Goal: Task Accomplishment & Management: Use online tool/utility

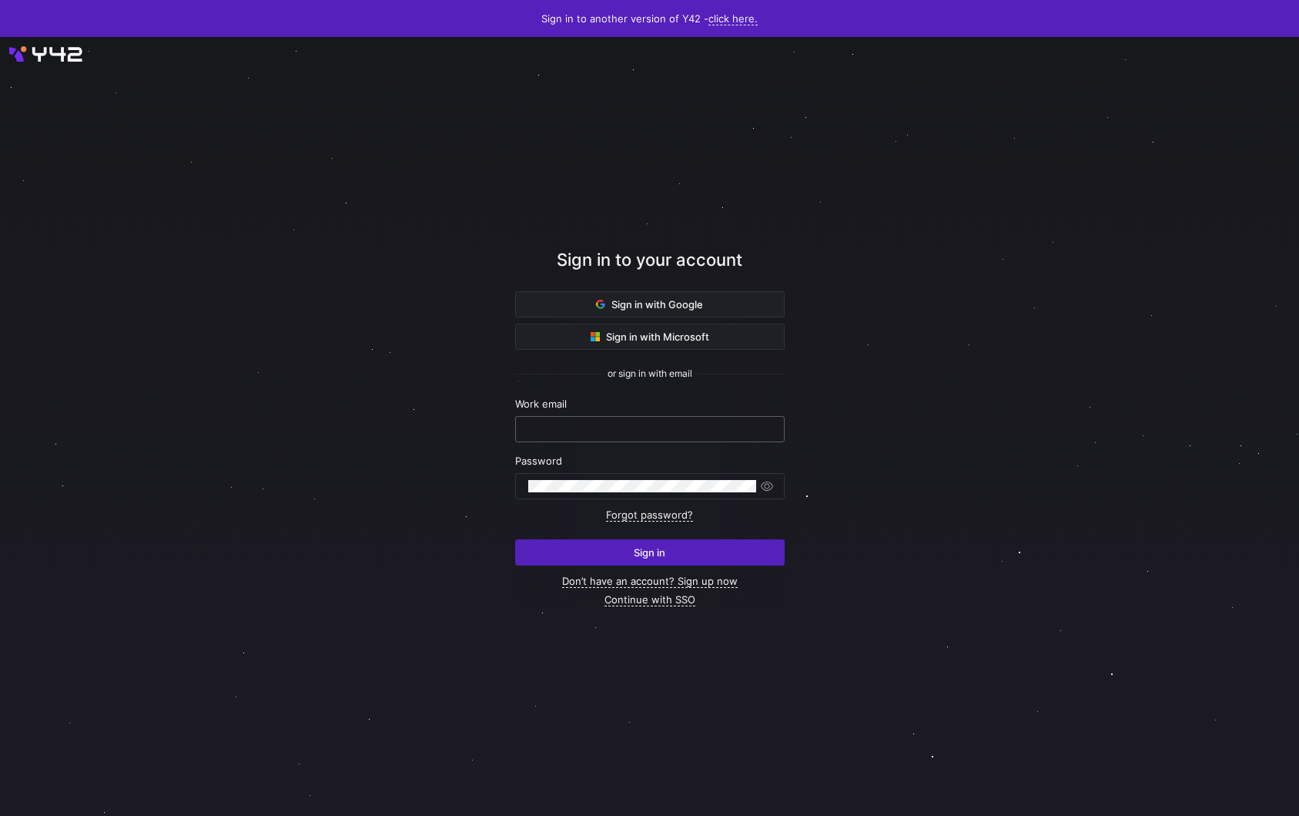
click at [576, 424] on input "text" at bounding box center [649, 429] width 243 height 12
type input "admin@admin.com"
click at [515, 539] on button "Sign in" at bounding box center [650, 552] width 270 height 26
click at [659, 434] on input "admin@admin.com" at bounding box center [649, 429] width 243 height 12
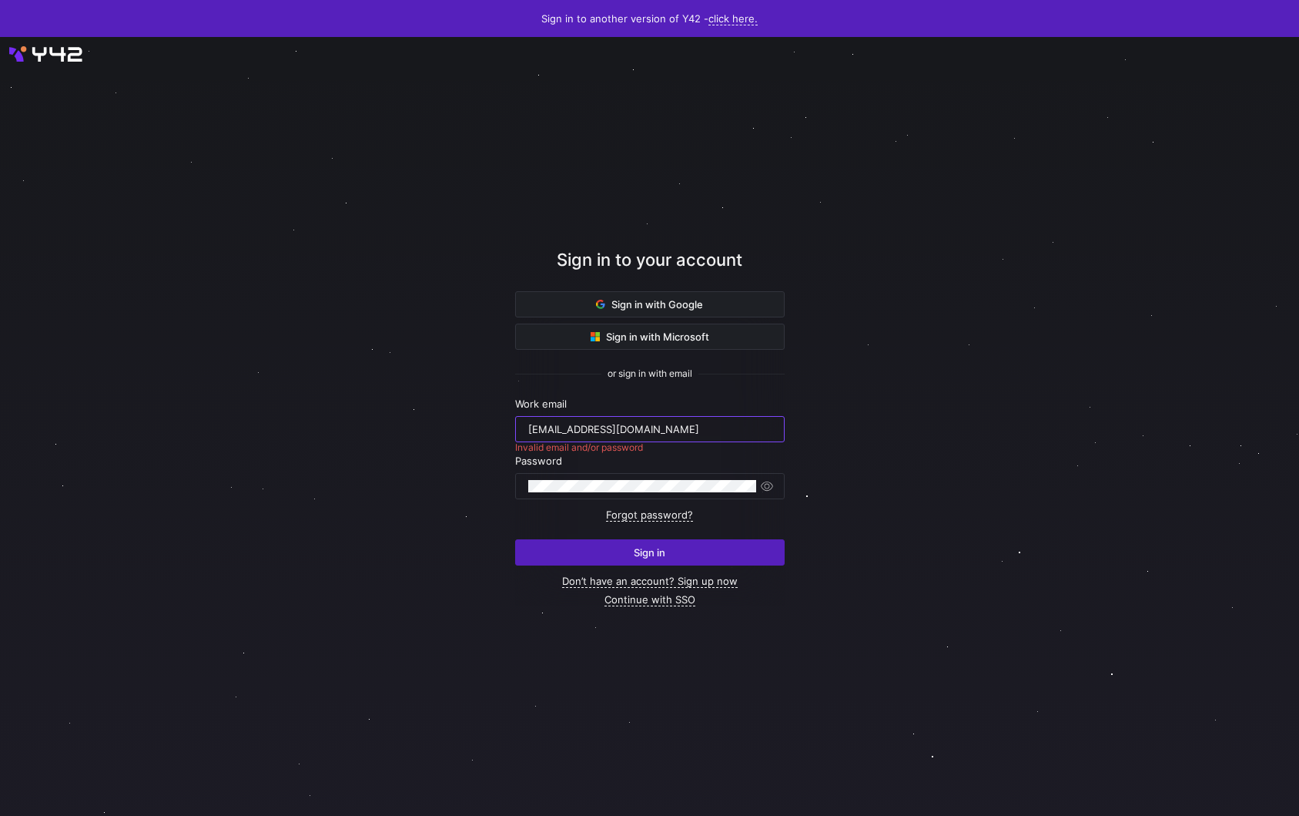
click at [659, 434] on input "admin@admin.com" at bounding box center [649, 429] width 243 height 12
click at [0, 815] on com-1password-button at bounding box center [0, 816] width 0 height 0
type input "[PERSON_NAME][EMAIL_ADDRESS][DOMAIN_NAME]"
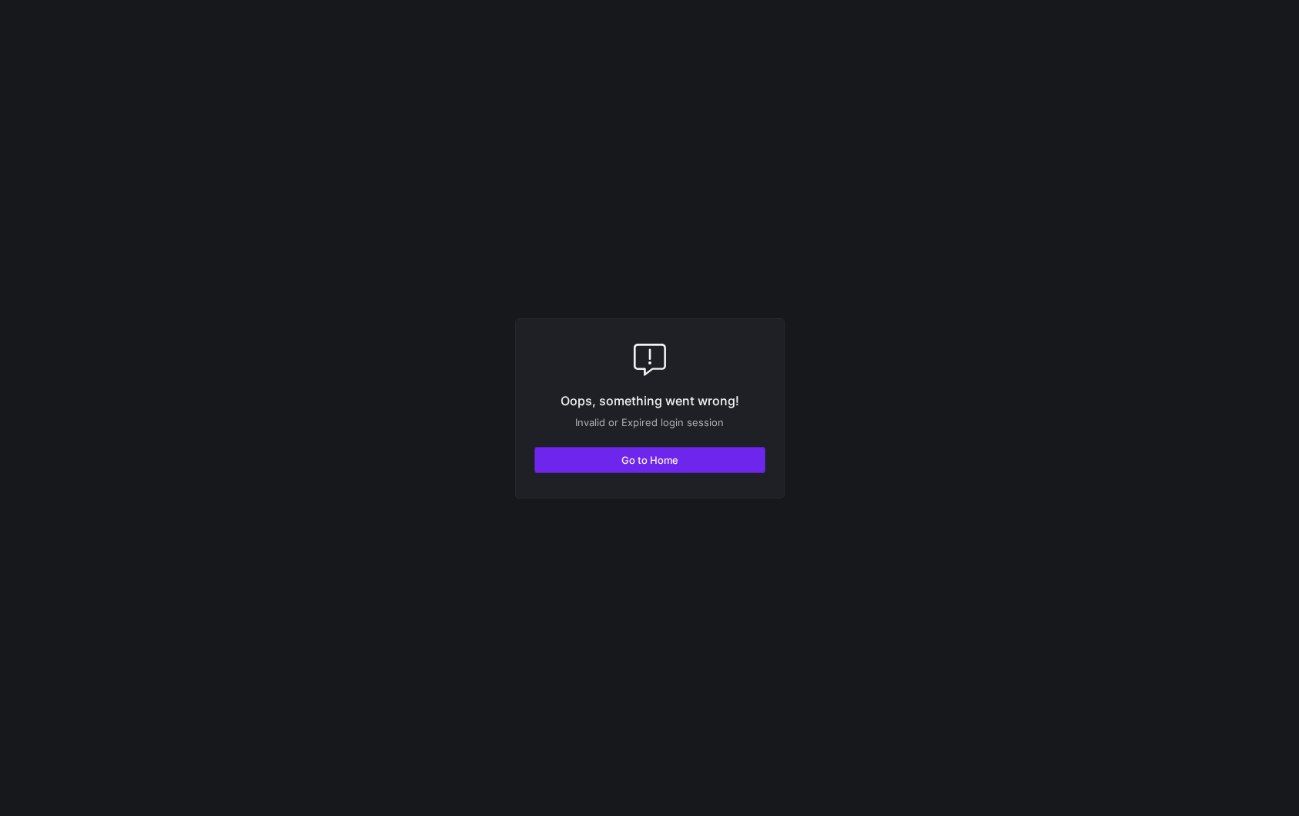
click at [681, 467] on span "button" at bounding box center [650, 459] width 230 height 25
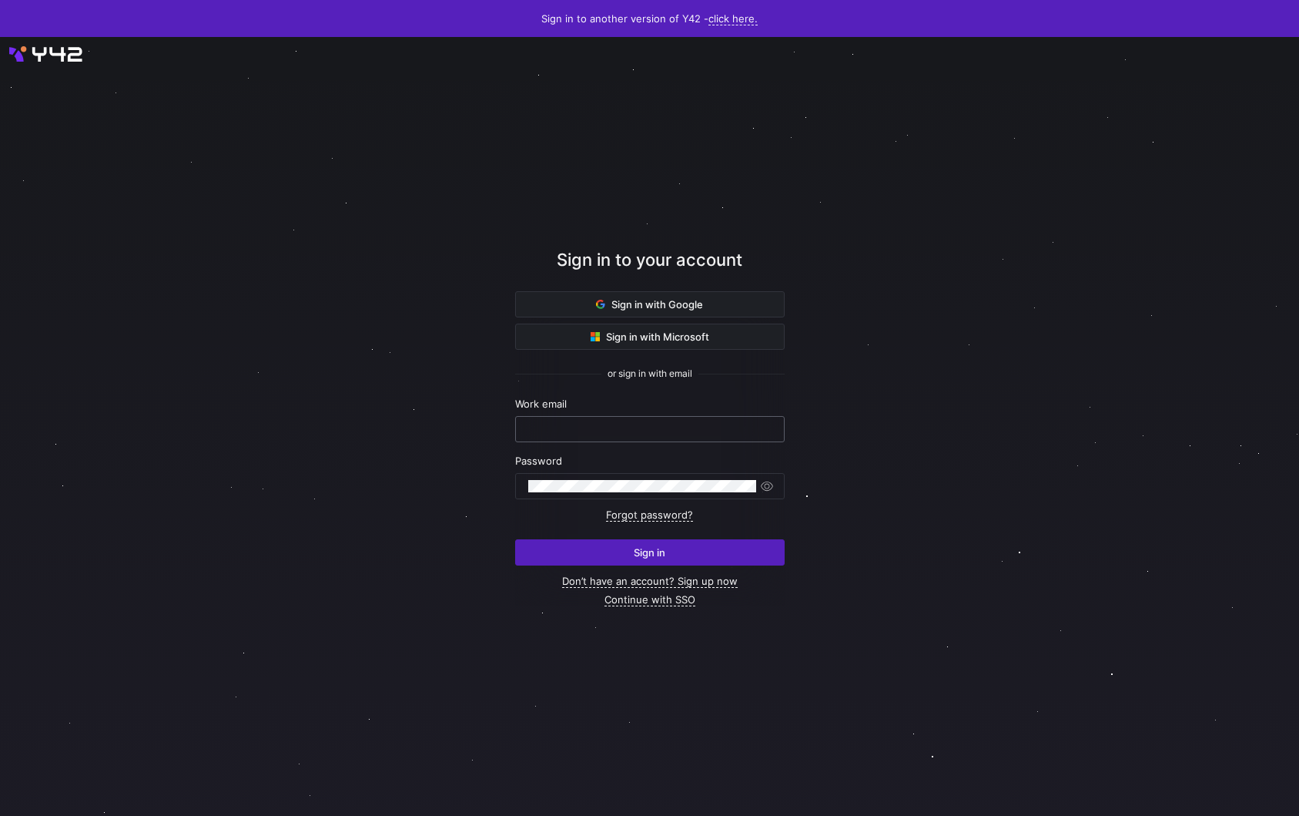
click at [679, 437] on div at bounding box center [649, 429] width 243 height 25
type input "[PERSON_NAME][EMAIL_ADDRESS][DOMAIN_NAME]"
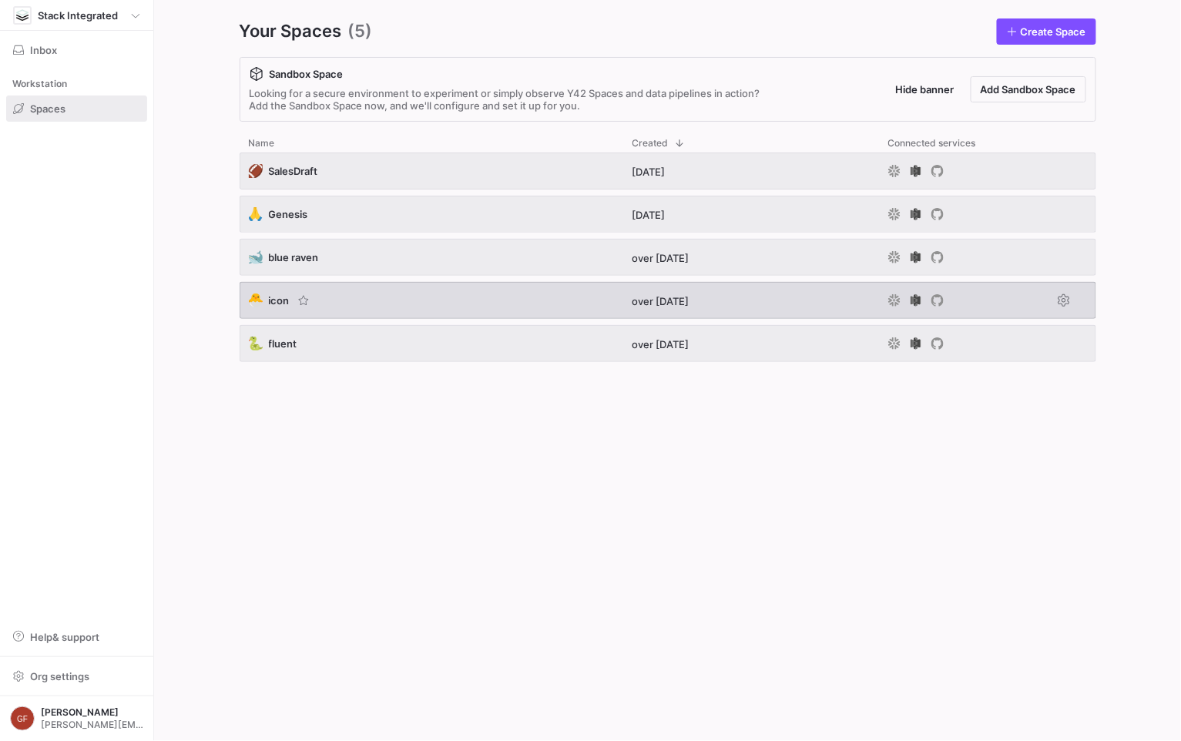
click at [271, 297] on span "icon" at bounding box center [279, 300] width 21 height 12
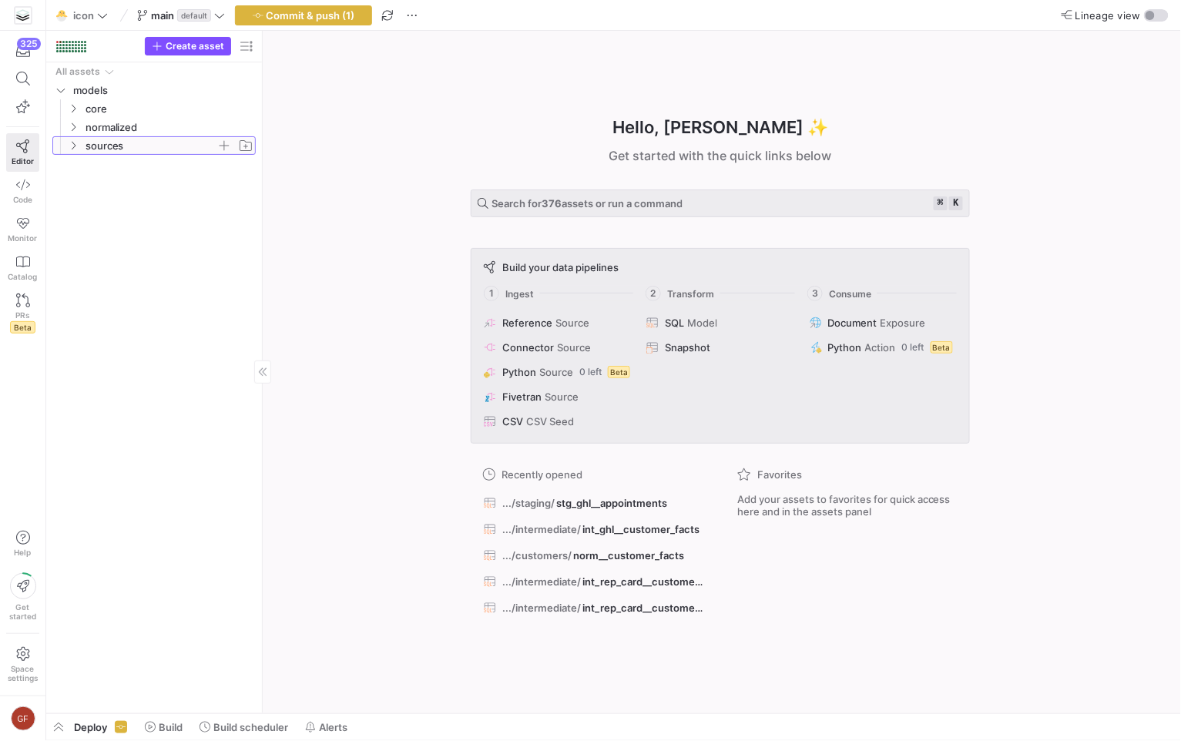
click at [102, 142] on span "sources" at bounding box center [150, 146] width 131 height 18
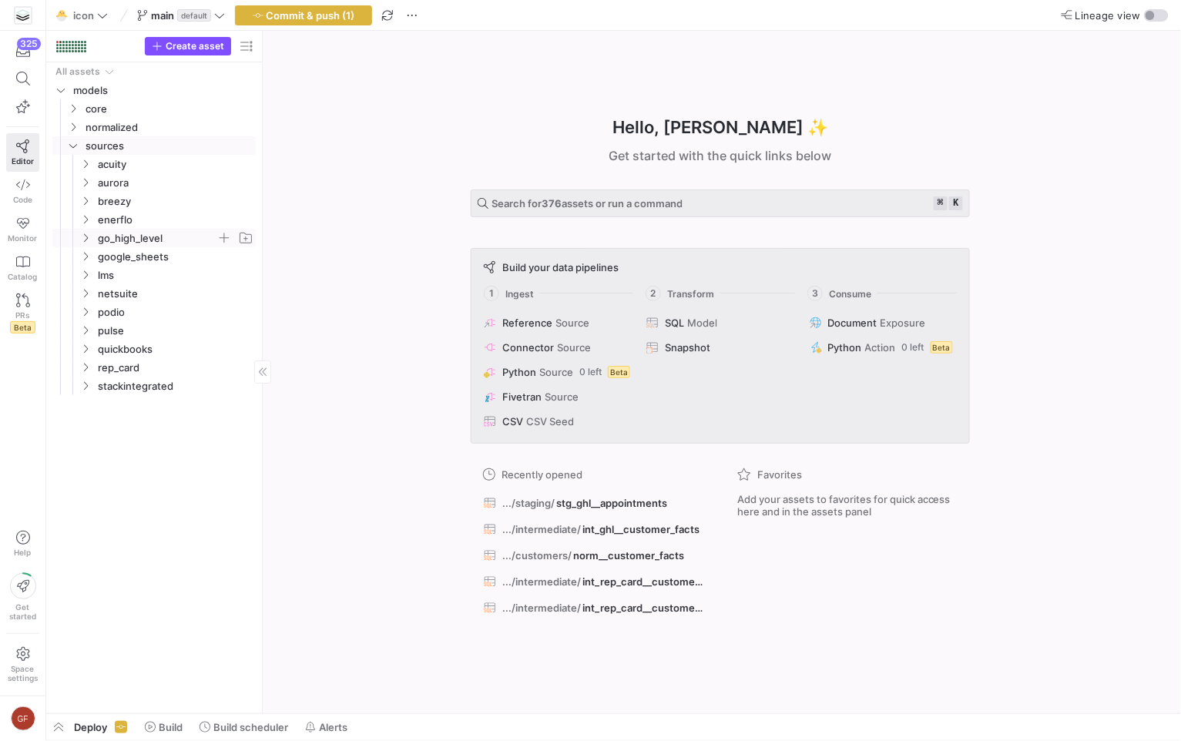
click at [89, 239] on icon "Press SPACE to select this row." at bounding box center [85, 237] width 11 height 9
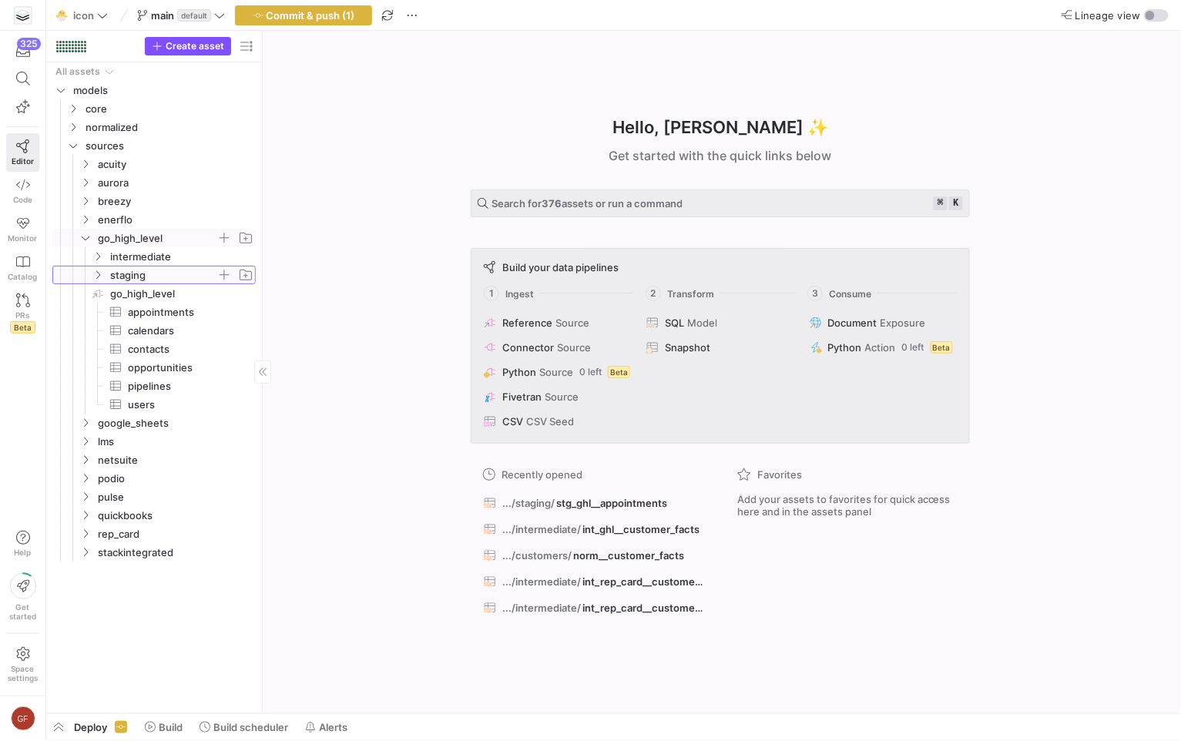
click at [138, 276] on span "staging" at bounding box center [163, 275] width 106 height 18
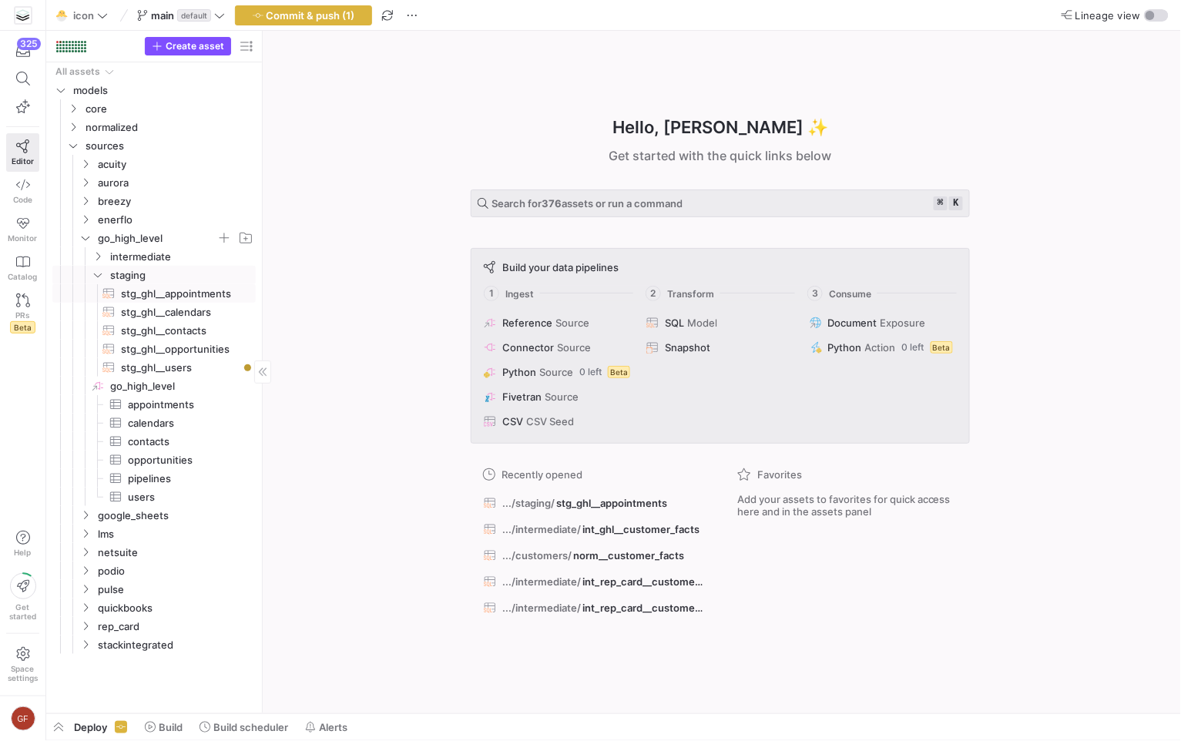
click at [196, 297] on span "stg_ghl__appointments​​​​​​​​​​" at bounding box center [179, 294] width 117 height 18
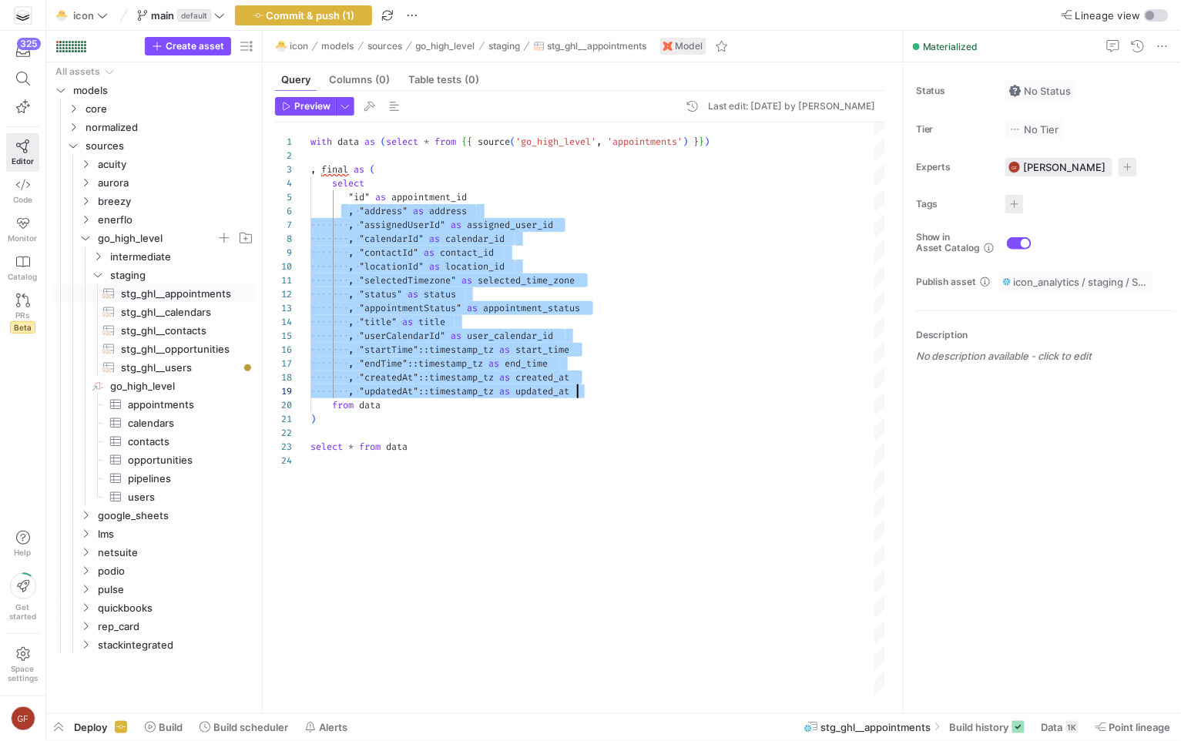
scroll to position [69, 266]
drag, startPoint x: 347, startPoint y: 213, endPoint x: 617, endPoint y: 394, distance: 324.7
click at [617, 394] on div "with data as ( select * from { { source ( 'go_high_level' , 'appointments' ) } …" at bounding box center [597, 408] width 575 height 573
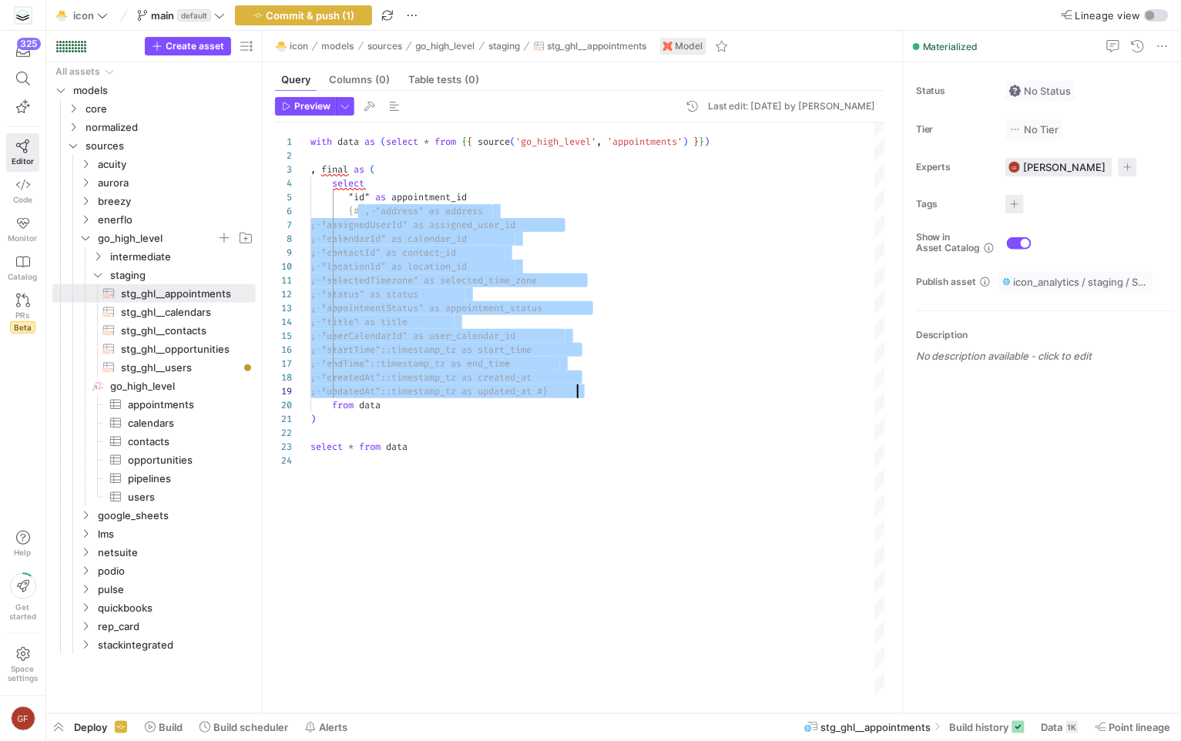
click at [402, 448] on div "with data as ( select * from { { source ( 'go_high_level' , 'appointments' ) } …" at bounding box center [597, 408] width 575 height 573
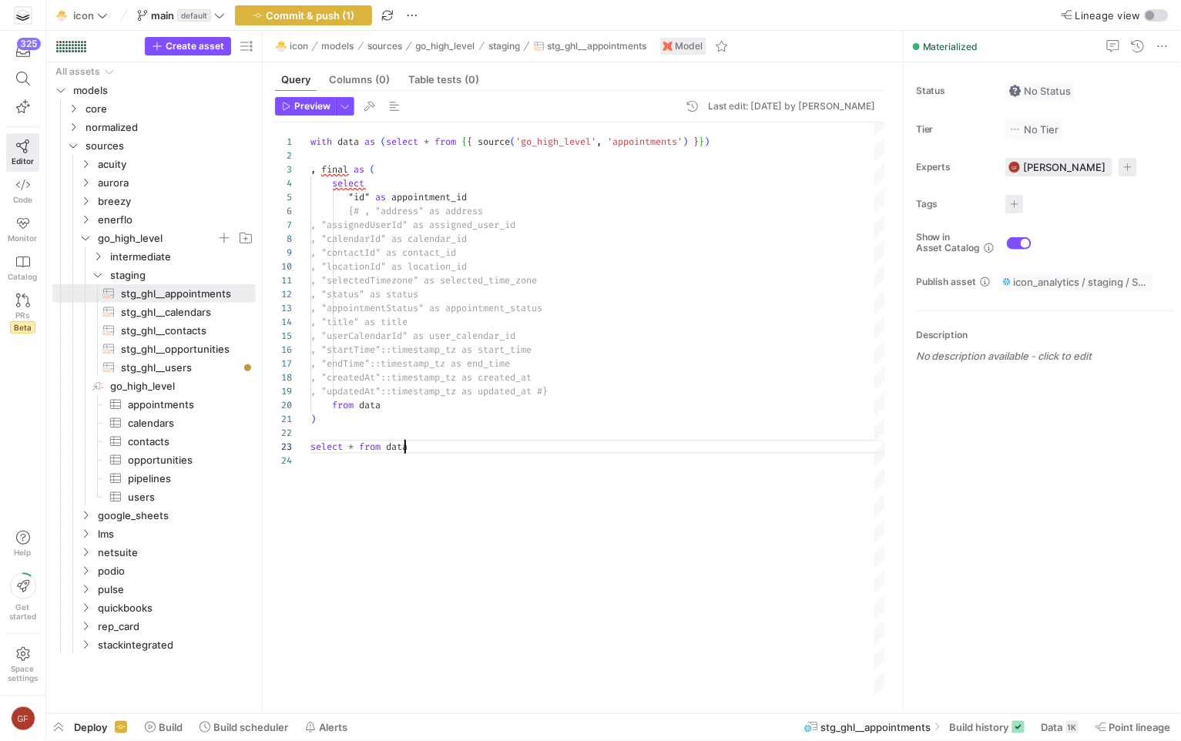
scroll to position [27, 99]
click at [402, 448] on div "with data as ( select * from { { source ( 'go_high_level' , 'appointments' ) } …" at bounding box center [597, 408] width 575 height 573
click at [438, 439] on div "with data as ( select * from { { source ( 'go_high_level' , 'appointments' ) } …" at bounding box center [597, 408] width 575 height 573
click at [296, 102] on span "Preview" at bounding box center [312, 106] width 36 height 11
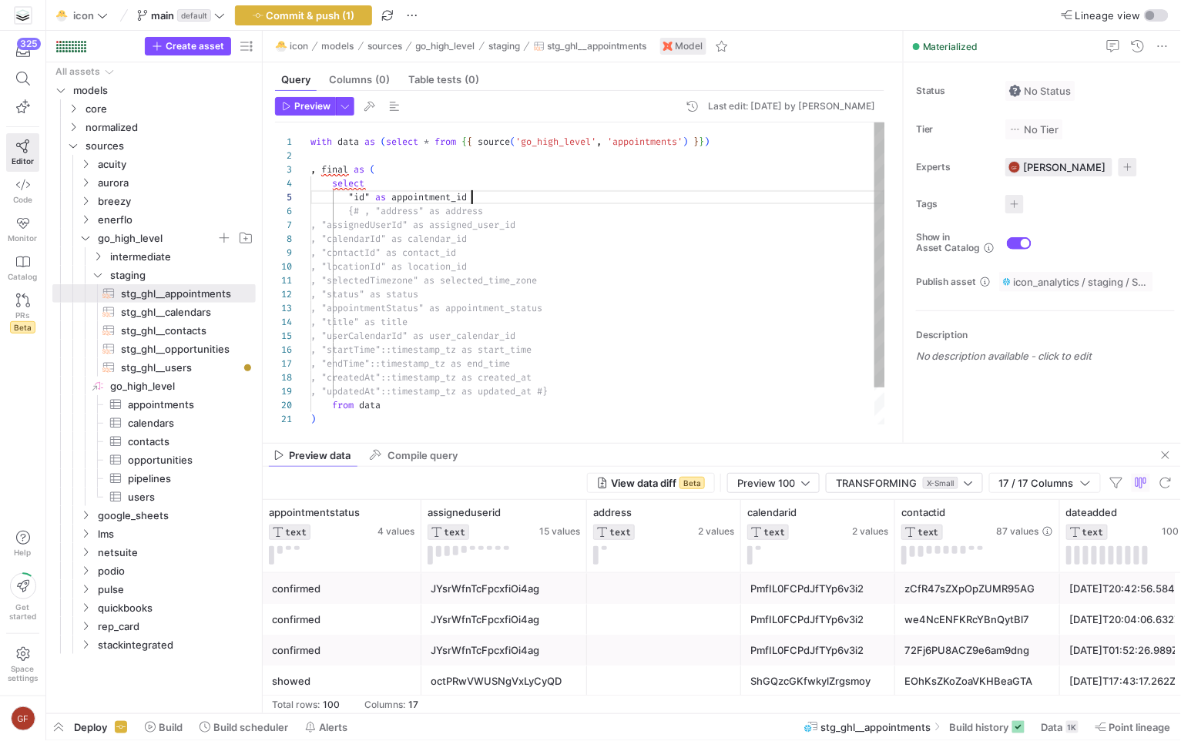
scroll to position [55, 161]
click at [487, 199] on div "with data as ( select * from { { source ( 'go_high_level' , 'appointments' ) } …" at bounding box center [597, 294] width 575 height 345
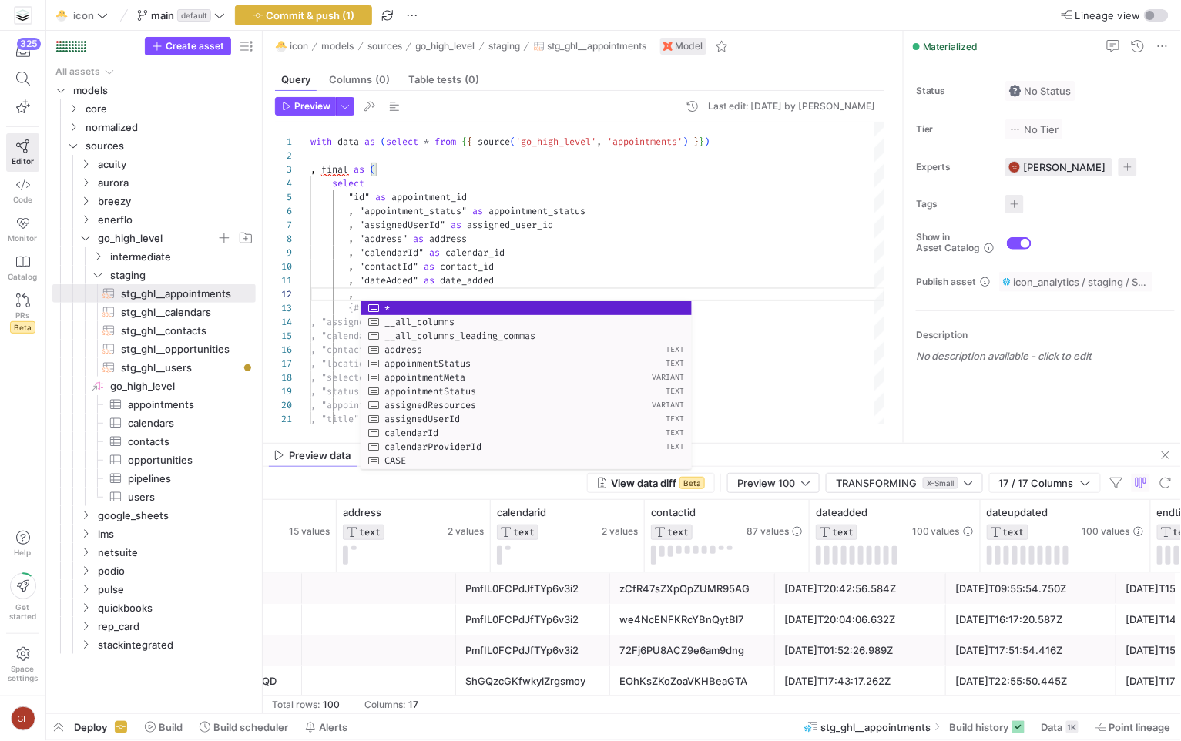
scroll to position [0, 0]
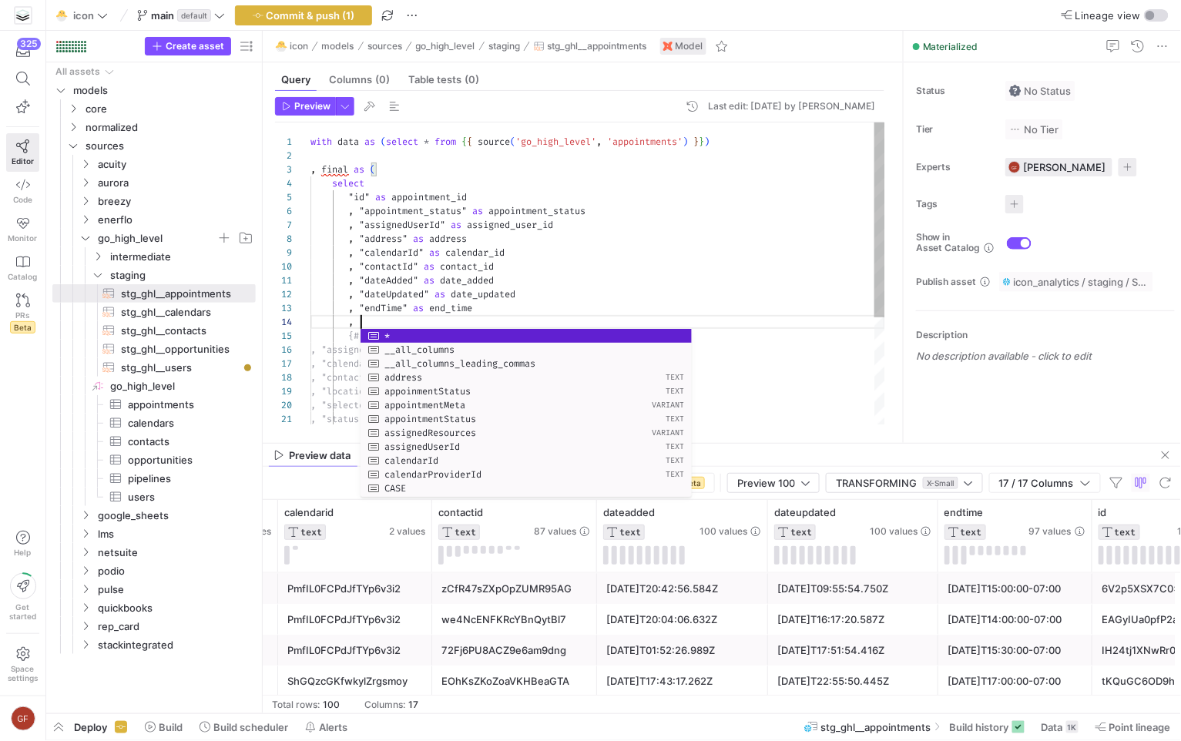
click at [840, 263] on div "with data as ( select * from { { source ( 'go_high_level' , 'appointments' ) } …" at bounding box center [597, 357] width 575 height 470
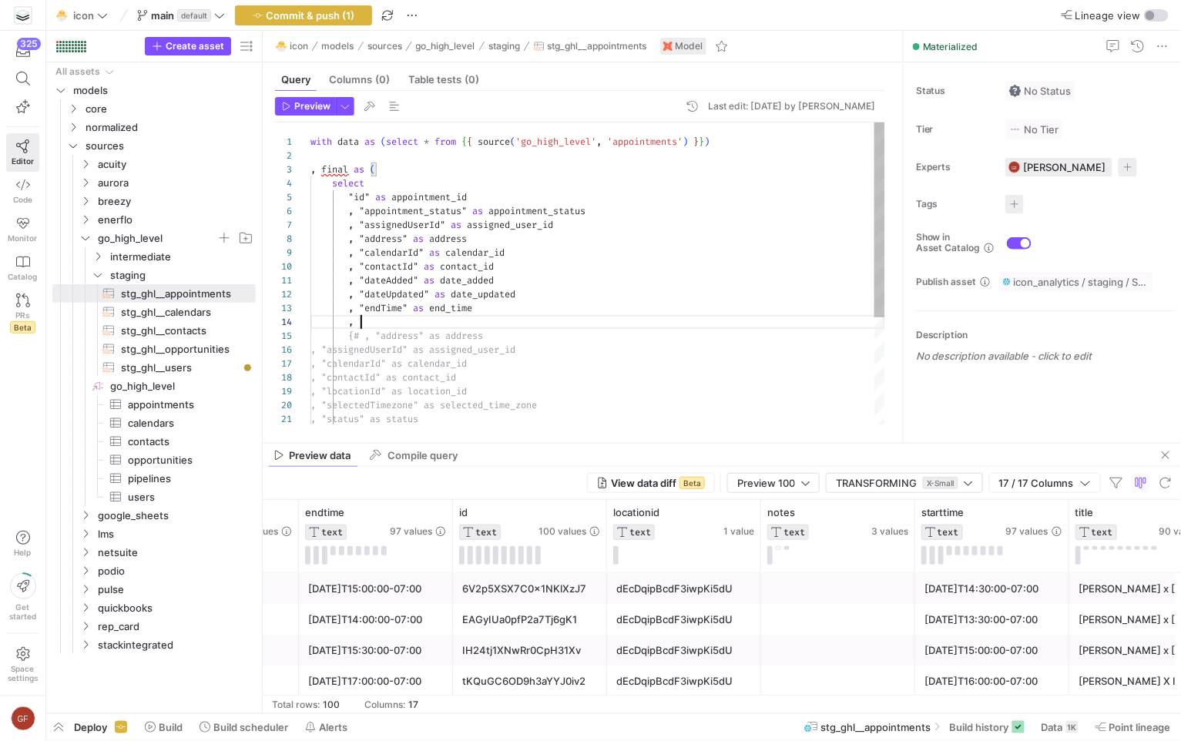
click at [372, 326] on div "with data as ( select * from { { source ( 'go_high_level' , 'appointments' ) } …" at bounding box center [597, 357] width 575 height 470
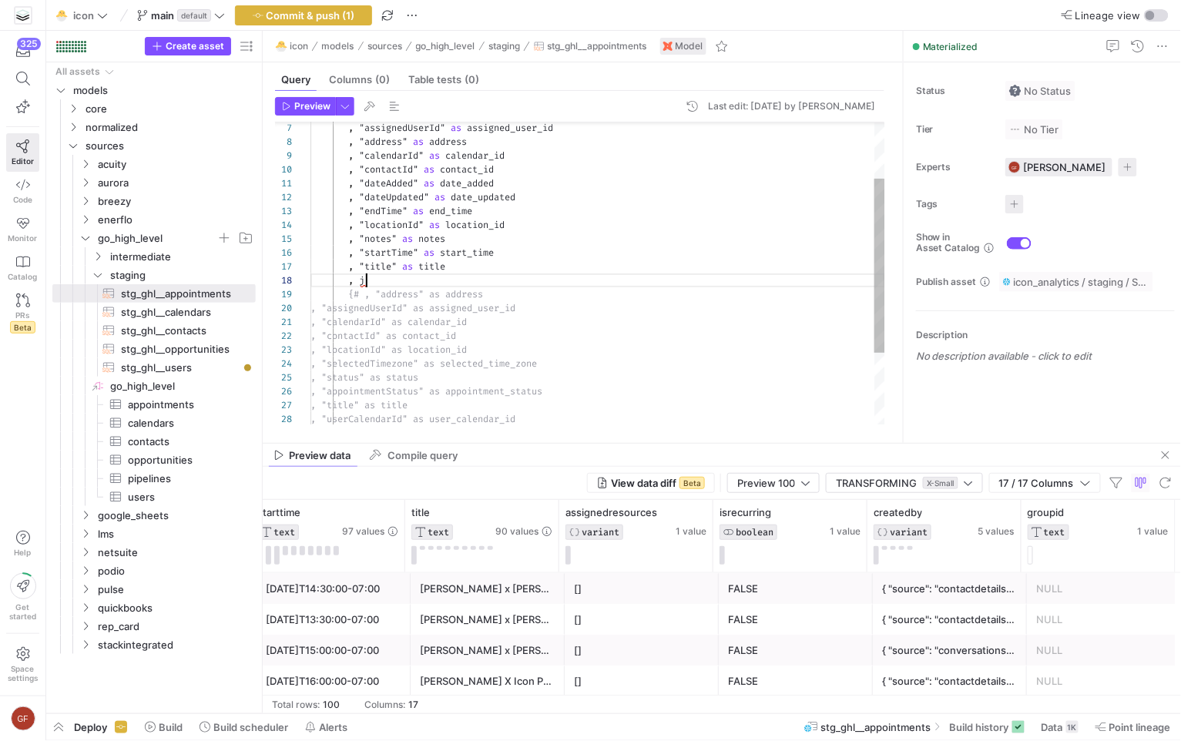
scroll to position [96, 50]
click at [206, 309] on span "stg_ghl__calendars​​​​​​​​​​" at bounding box center [179, 312] width 117 height 18
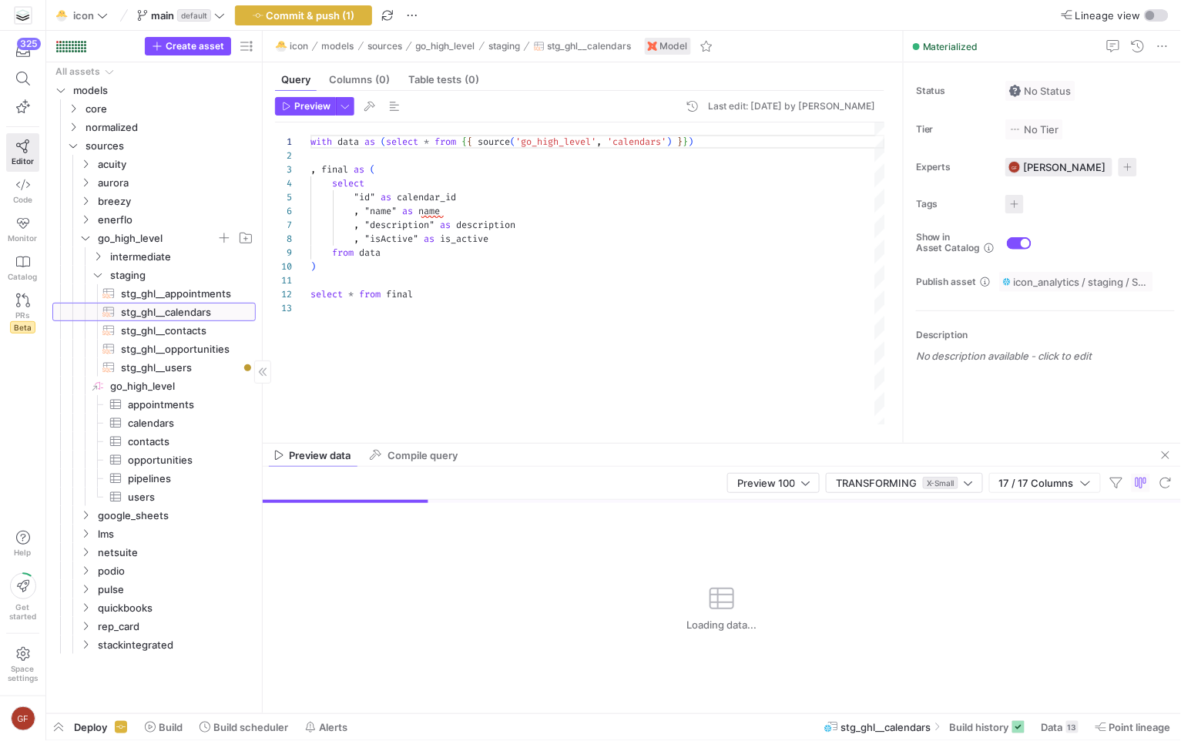
click at [211, 320] on link "stg_ghl__calendars​​​​​​​​​​" at bounding box center [153, 312] width 203 height 18
click at [215, 332] on span "stg_ghl__contacts​​​​​​​​​​" at bounding box center [179, 331] width 117 height 18
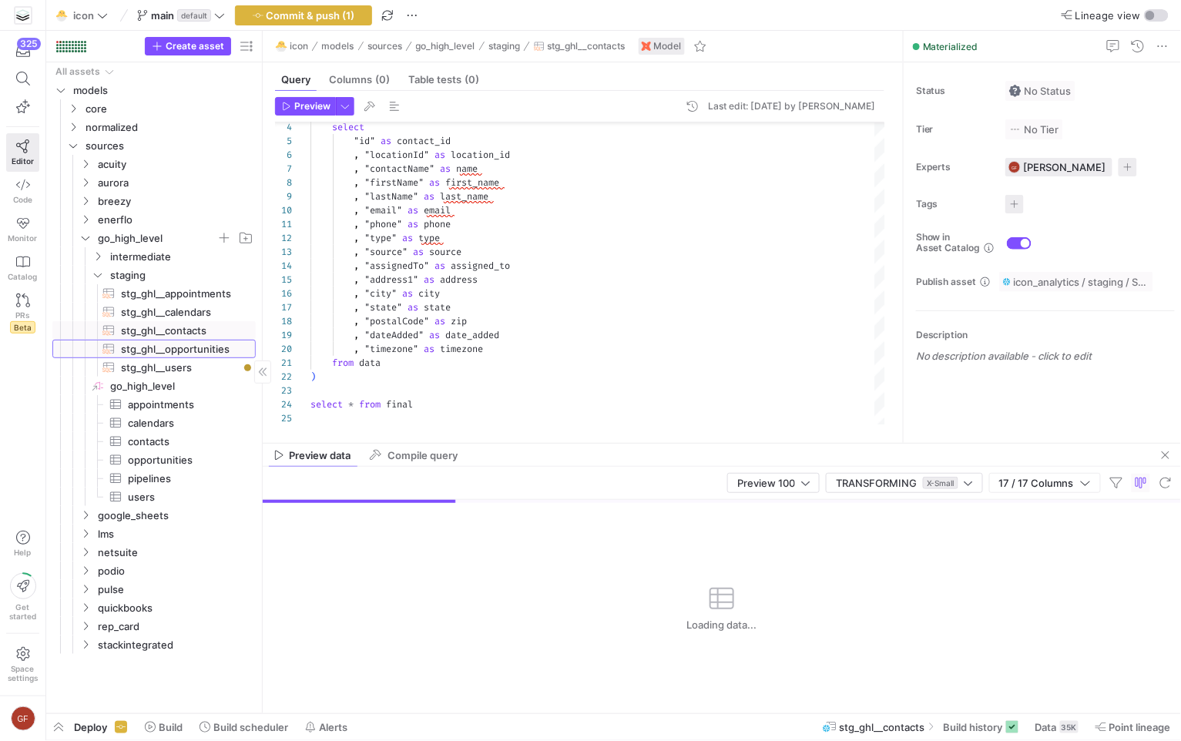
click at [215, 341] on span "stg_ghl__opportunities​​​​​​​​​​" at bounding box center [179, 349] width 117 height 18
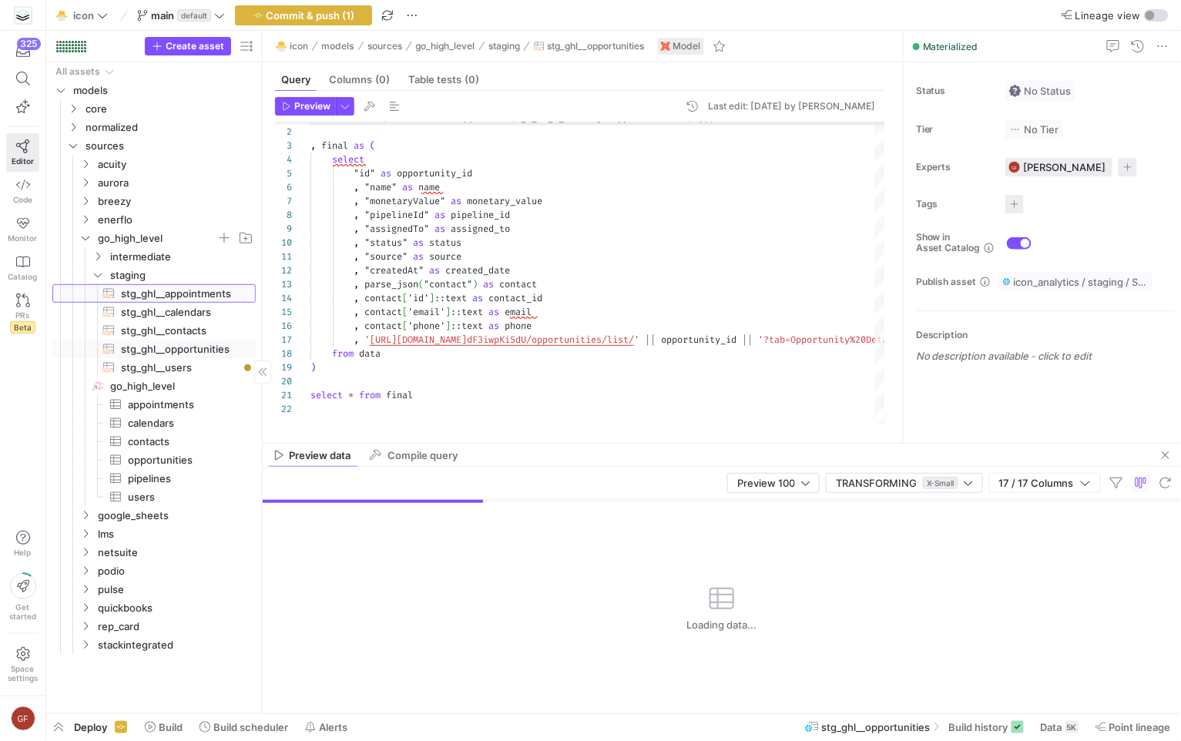
click at [217, 295] on span "stg_ghl__appointments​​​​​​​​​​" at bounding box center [179, 294] width 117 height 18
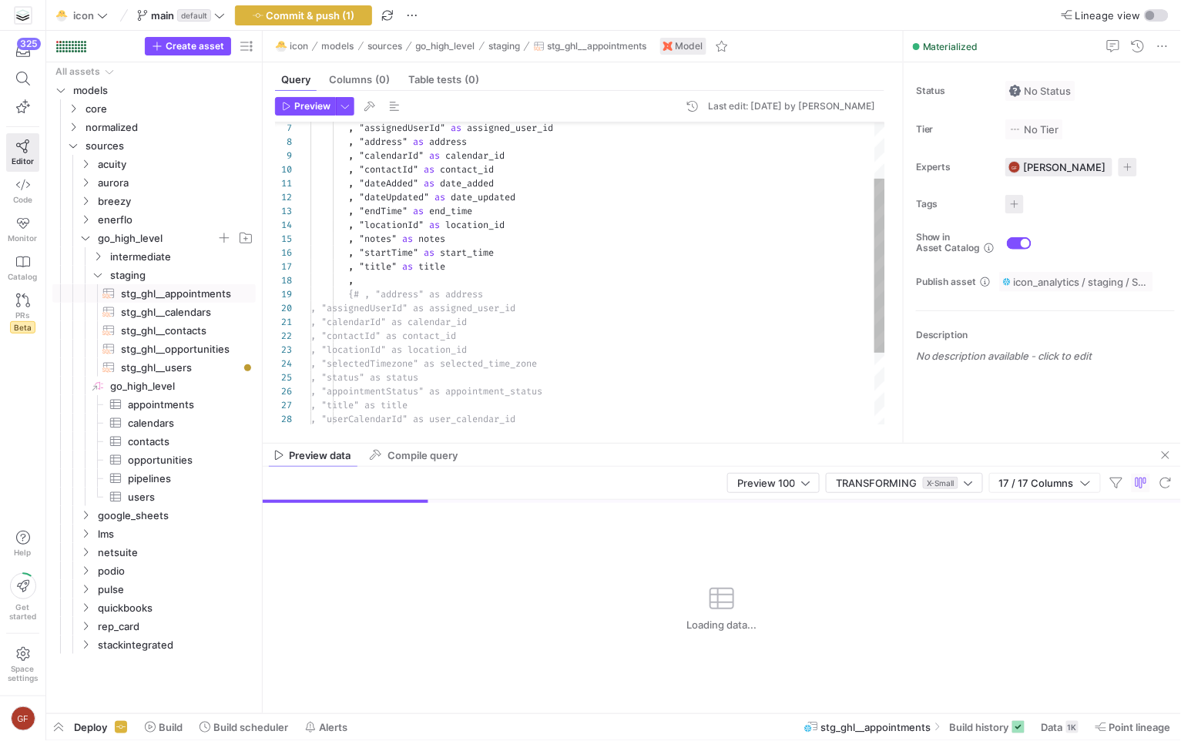
click at [418, 277] on div ", "assignedUserId" as assigned_user_id , "address" as address , "calendarId" as…" at bounding box center [597, 287] width 575 height 525
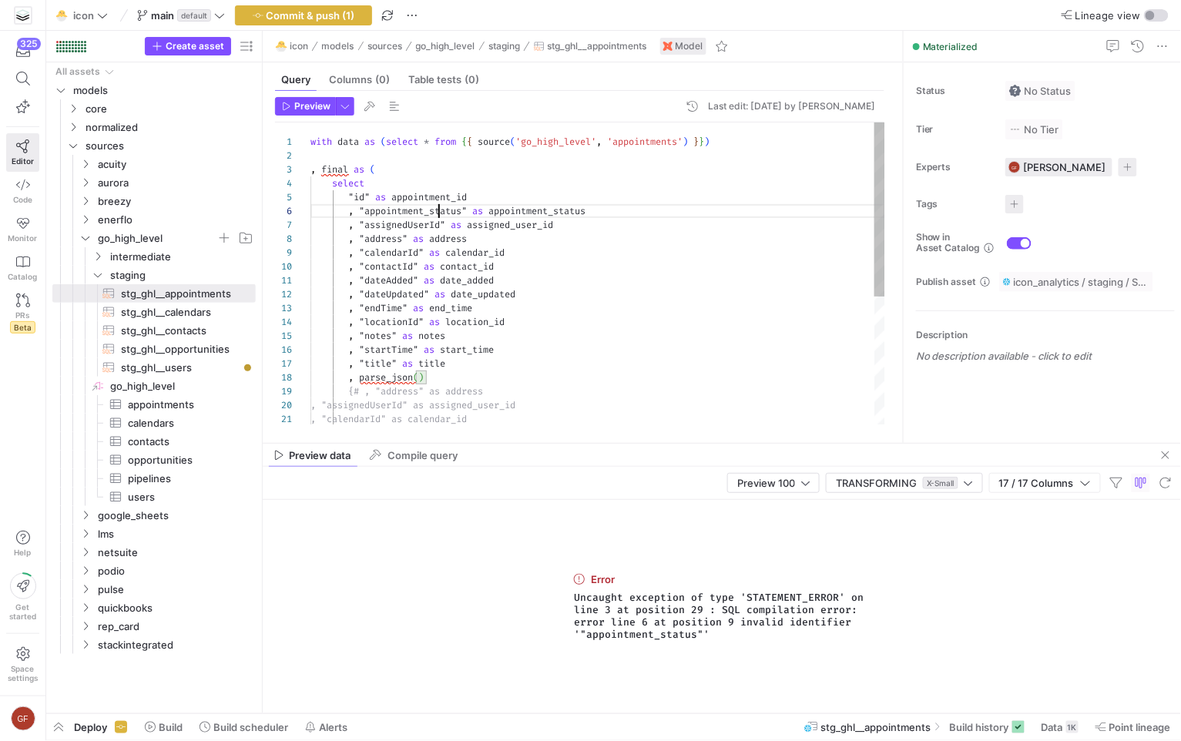
click at [440, 211] on div ", "assignedUserId" as assigned_user_id , "address" as address , "calendarId" as…" at bounding box center [597, 384] width 575 height 525
click at [541, 334] on div ", "assignedUserId" as assigned_user_id , "address" as address , "calendarId" as…" at bounding box center [597, 384] width 575 height 525
click at [489, 375] on div ", "assignedUserId" as assigned_user_id , "address" as address , "calendarId" as…" at bounding box center [597, 384] width 575 height 525
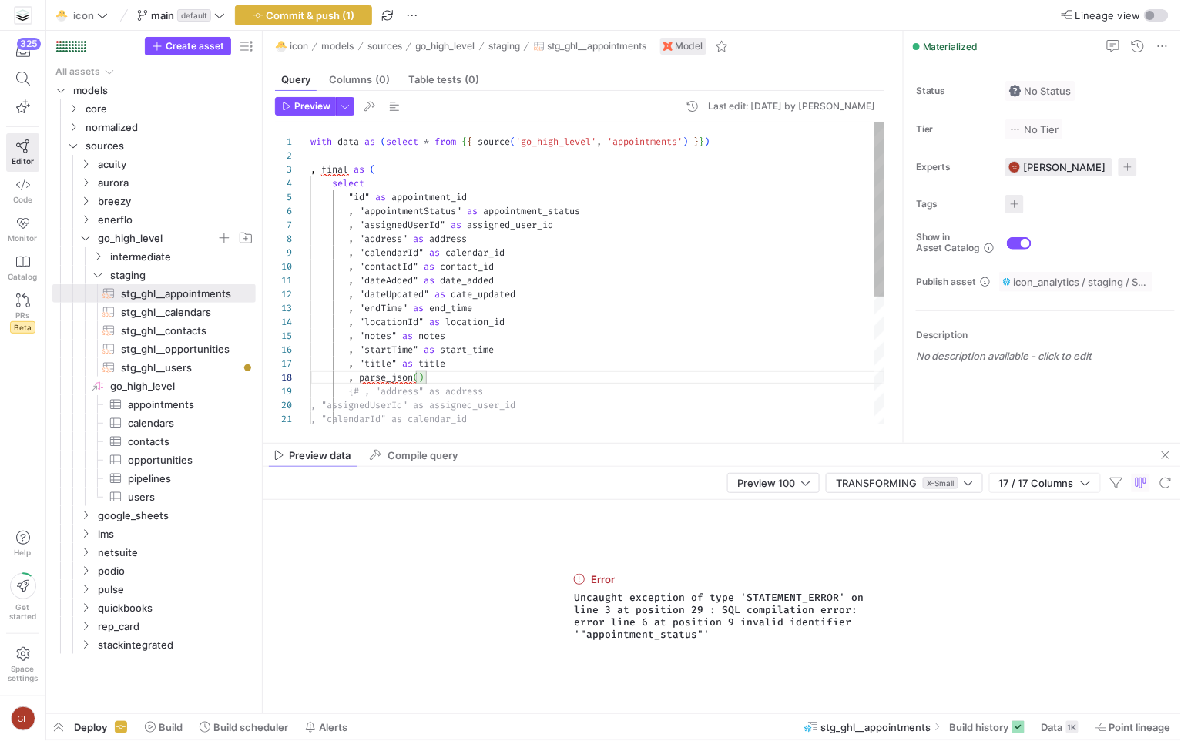
click at [421, 380] on div ", "assignedUserId" as assigned_user_id , "address" as address , "calendarId" as…" at bounding box center [597, 384] width 575 height 525
click at [303, 107] on span "Preview" at bounding box center [312, 106] width 36 height 11
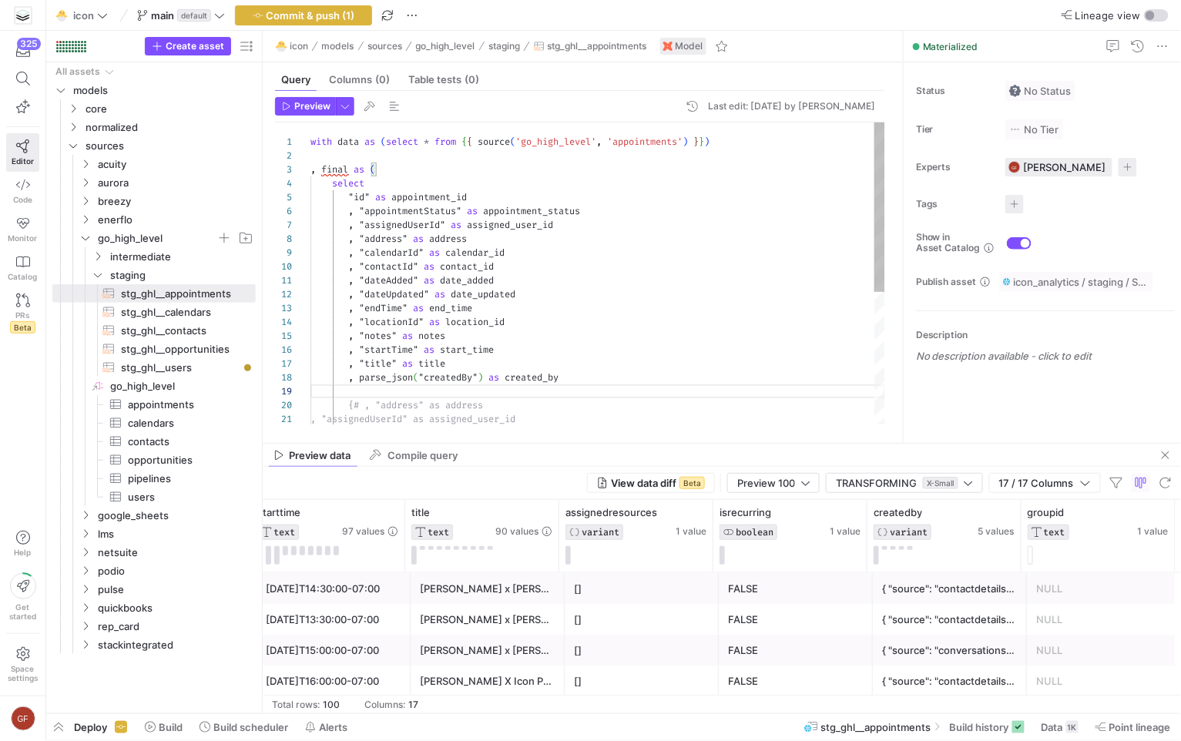
scroll to position [111, 50]
click at [975, 590] on div "{ "source": "contactdetails_page" }" at bounding box center [950, 589] width 136 height 30
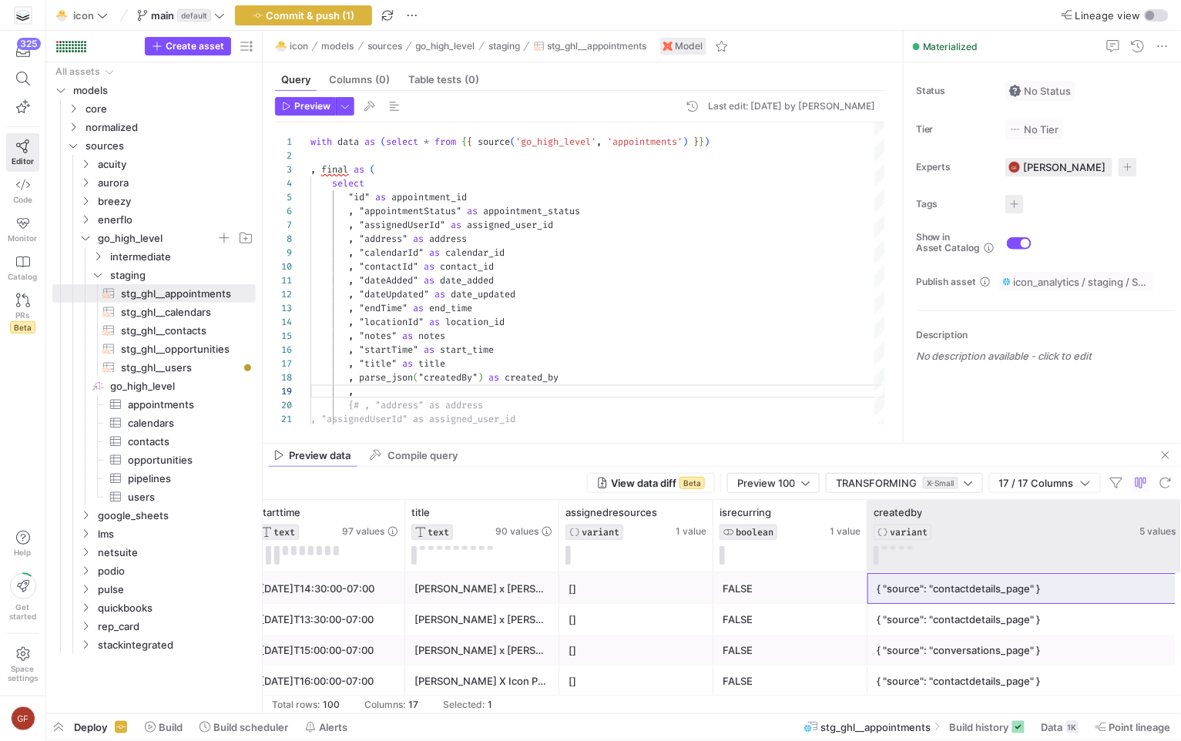
drag, startPoint x: 1020, startPoint y: 533, endPoint x: 1181, endPoint y: 541, distance: 162.0
click at [1180, 541] on html "325 Editor Code Monitor Catalog PRs Beta Help Get started Space settings GF 🐣 i…" at bounding box center [590, 370] width 1181 height 741
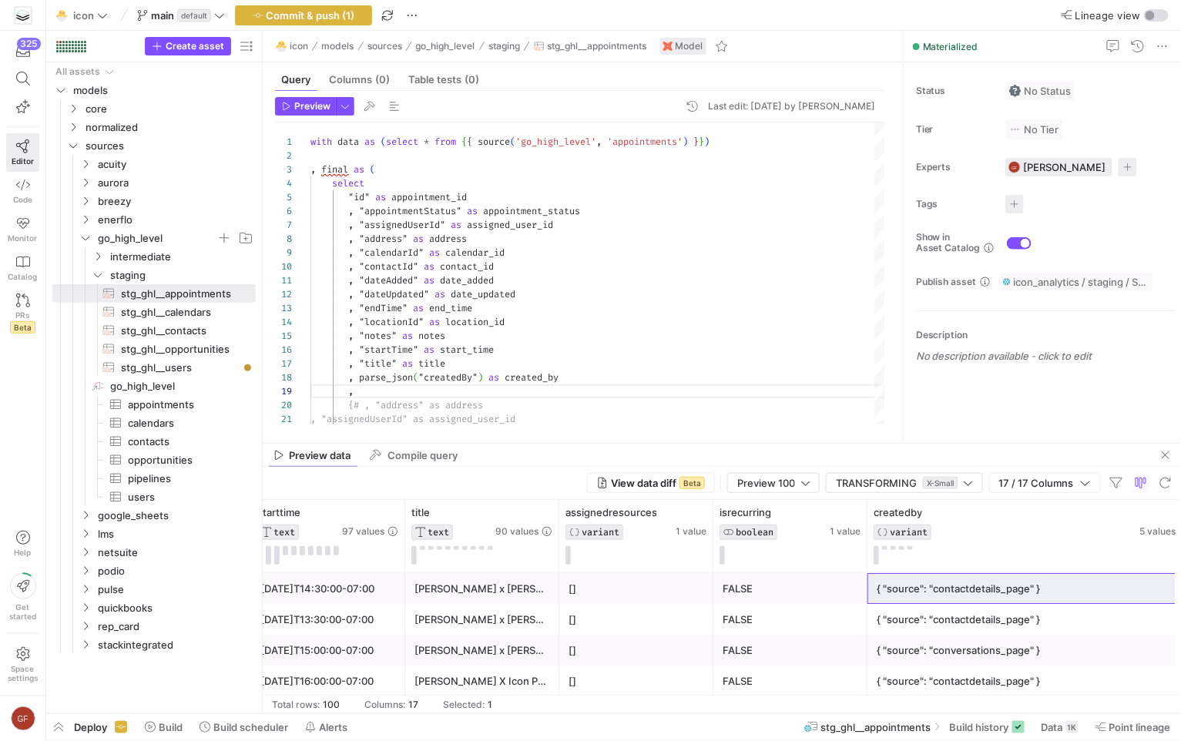
scroll to position [33, 0]
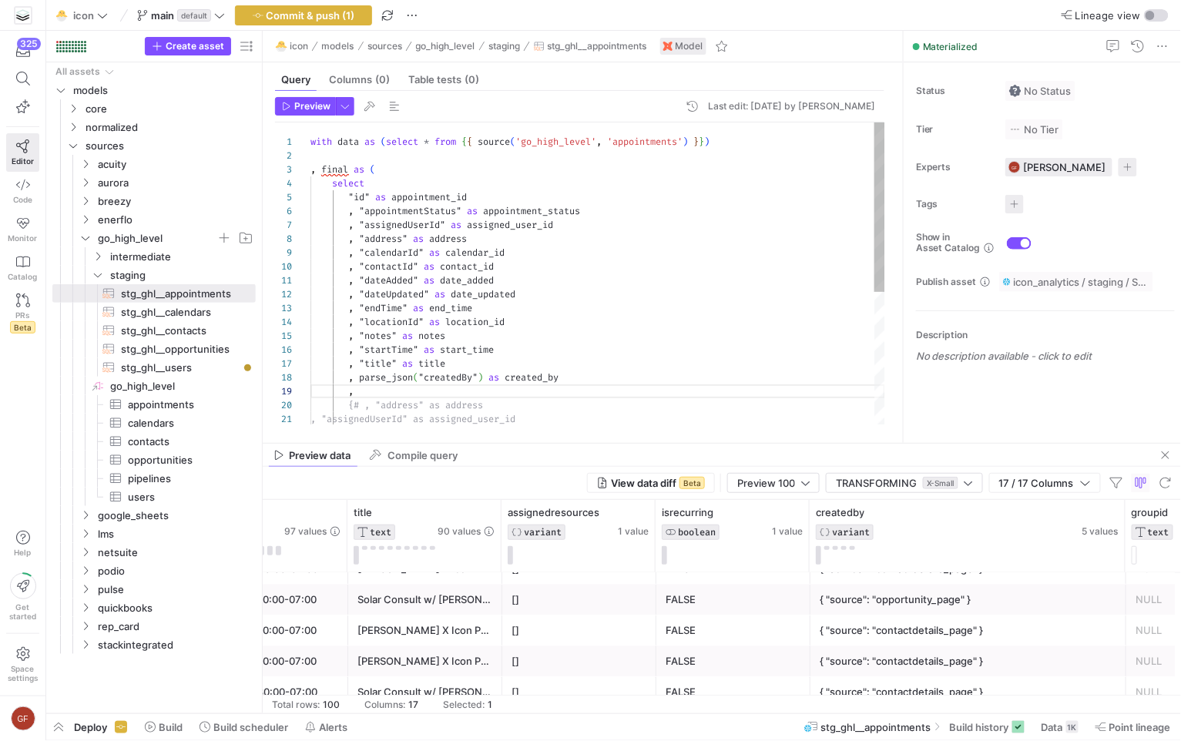
click at [665, 286] on div ", "assignedUserId" as assigned_user_id , "address" as address , "calendarId" as…" at bounding box center [597, 391] width 575 height 539
click at [317, 106] on span "Preview" at bounding box center [312, 106] width 36 height 11
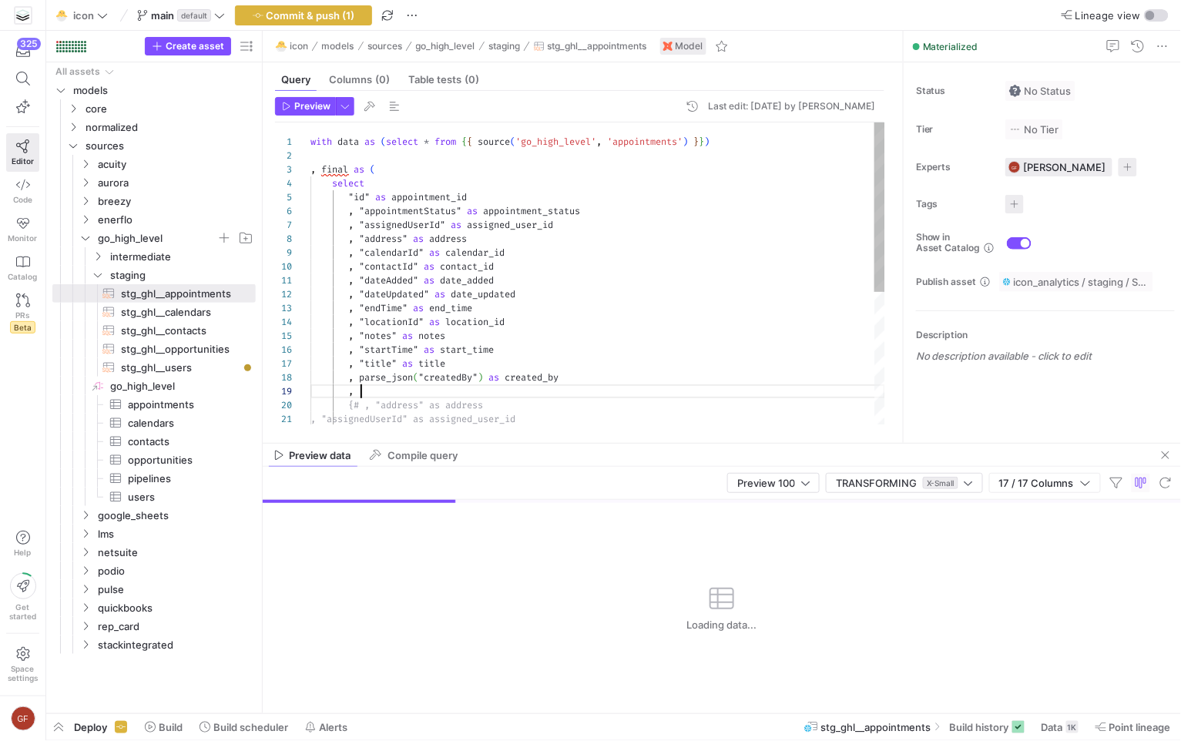
click at [373, 387] on div ", "assignedUserId" as assigned_user_id , "address" as address , "calendarId" as…" at bounding box center [597, 391] width 575 height 539
click at [303, 108] on span "Preview" at bounding box center [312, 106] width 36 height 11
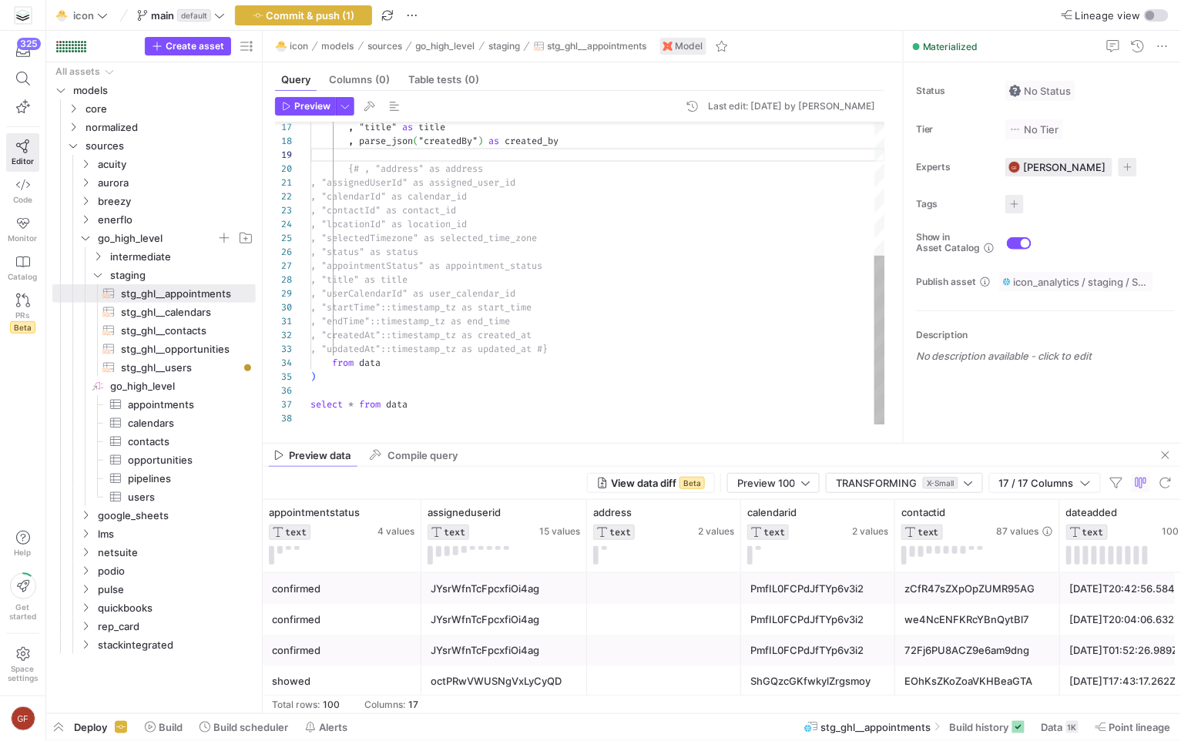
click at [399, 400] on div ", "title" as title , parse_json ( "createdBy" ) as created_by {# , "address" as…" at bounding box center [597, 155] width 575 height 539
click at [293, 98] on span "button" at bounding box center [305, 106] width 59 height 17
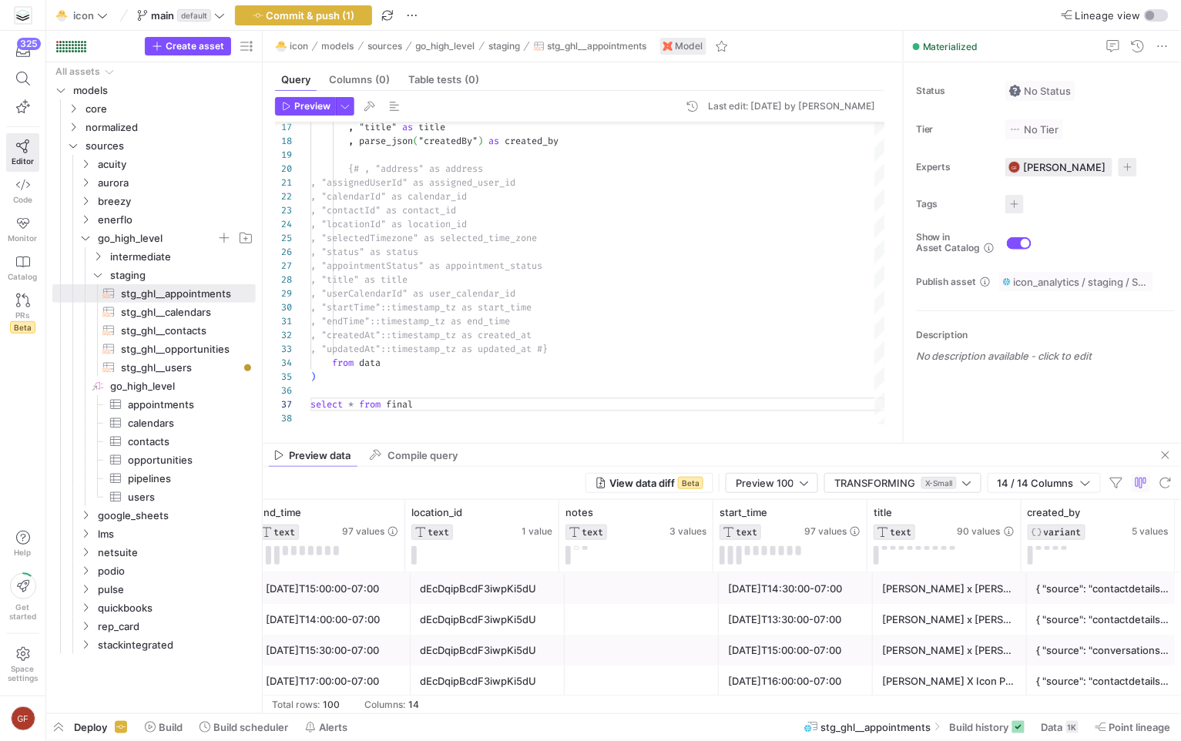
click at [1102, 593] on div "{ "source": "contactdetails_page" }" at bounding box center [1104, 589] width 136 height 30
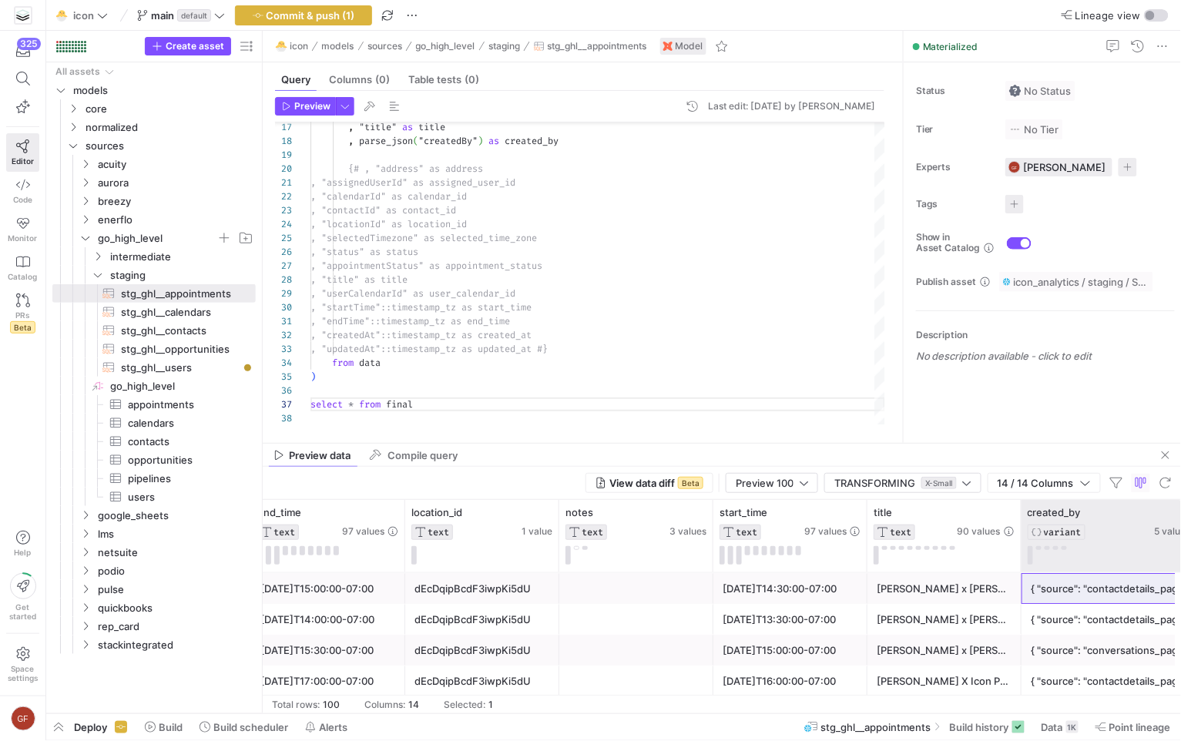
drag, startPoint x: 1172, startPoint y: 517, endPoint x: 1195, endPoint y: 522, distance: 23.0
click at [1180, 522] on html "325 Editor Code Monitor Catalog PRs Beta Help Get started Space settings GF 🐣 i…" at bounding box center [590, 370] width 1181 height 741
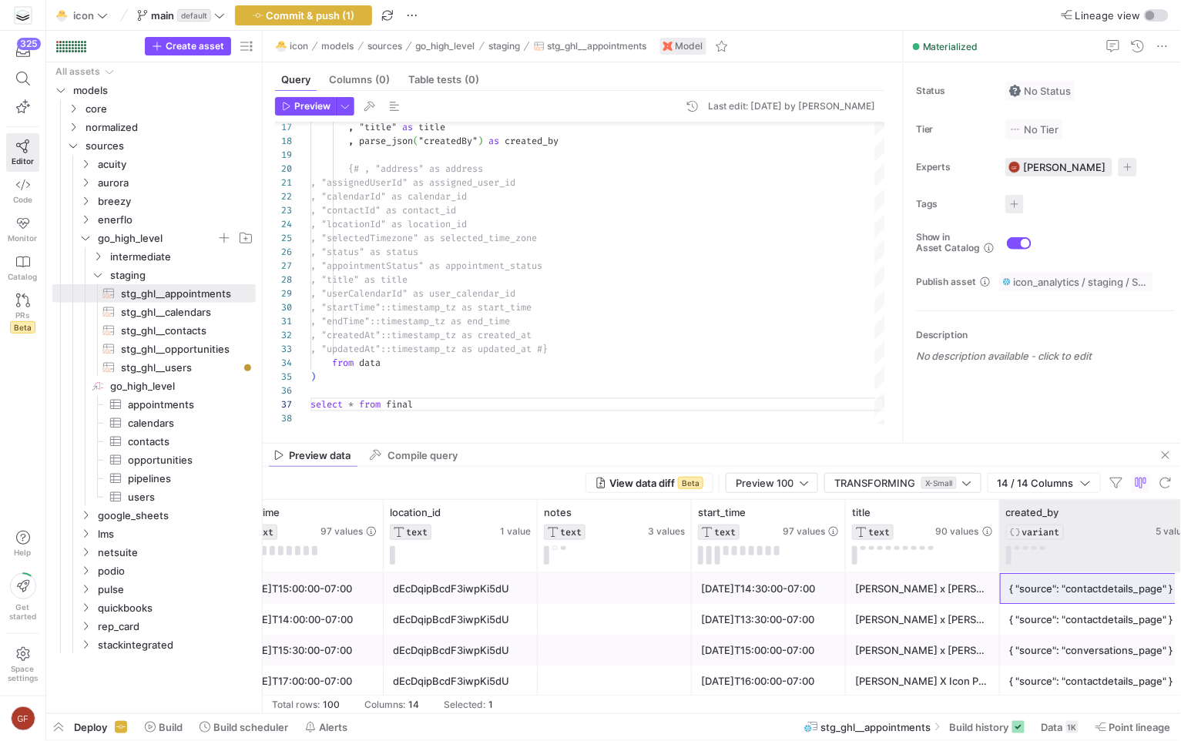
drag, startPoint x: 1171, startPoint y: 539, endPoint x: 1195, endPoint y: 541, distance: 23.2
click at [1180, 541] on html "325 Editor Code Monitor Catalog PRs Beta Help Get started Space settings GF 🐣 i…" at bounding box center [590, 370] width 1181 height 741
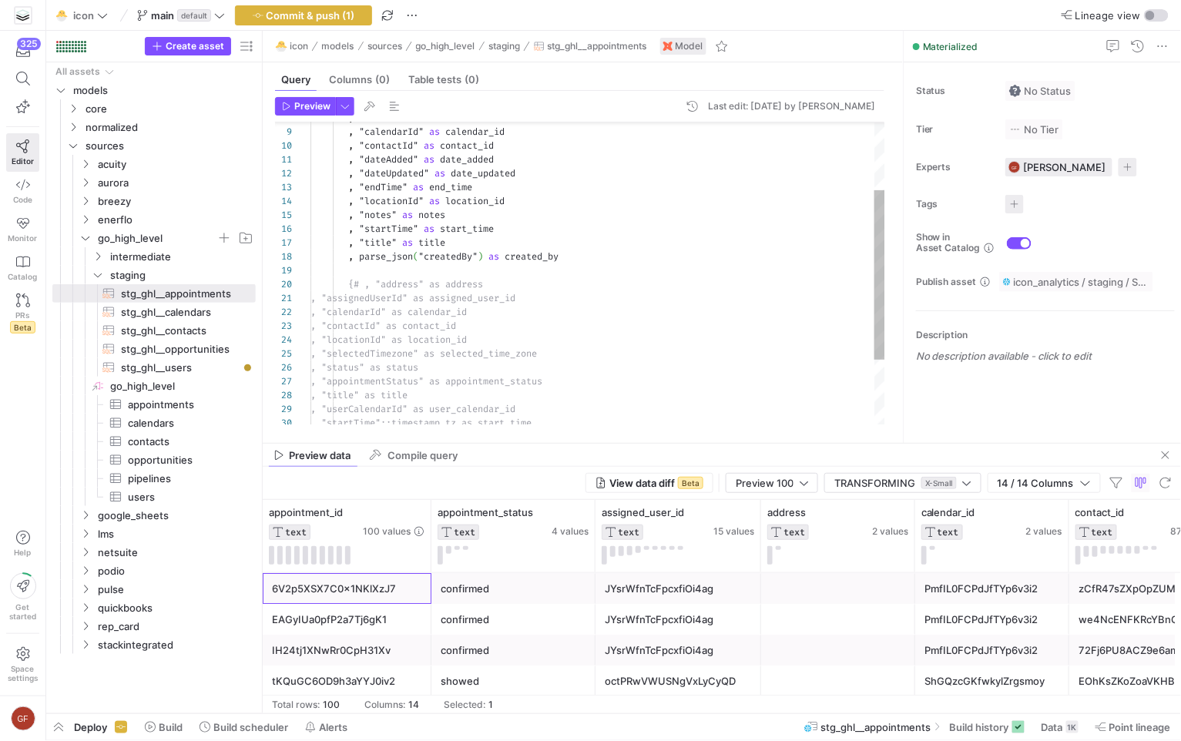
click at [418, 227] on div ", "title" as title , parse_json ( "createdBy" ) as created_by {# , "address" as…" at bounding box center [597, 271] width 575 height 539
click at [421, 227] on div ", "title" as title , parse_json ( "createdBy" ) as created_by {# , "address" as…" at bounding box center [597, 271] width 575 height 539
click at [409, 187] on div ", "title" as title , parse_json ( "createdBy" ) as created_by {# , "address" as…" at bounding box center [597, 271] width 575 height 539
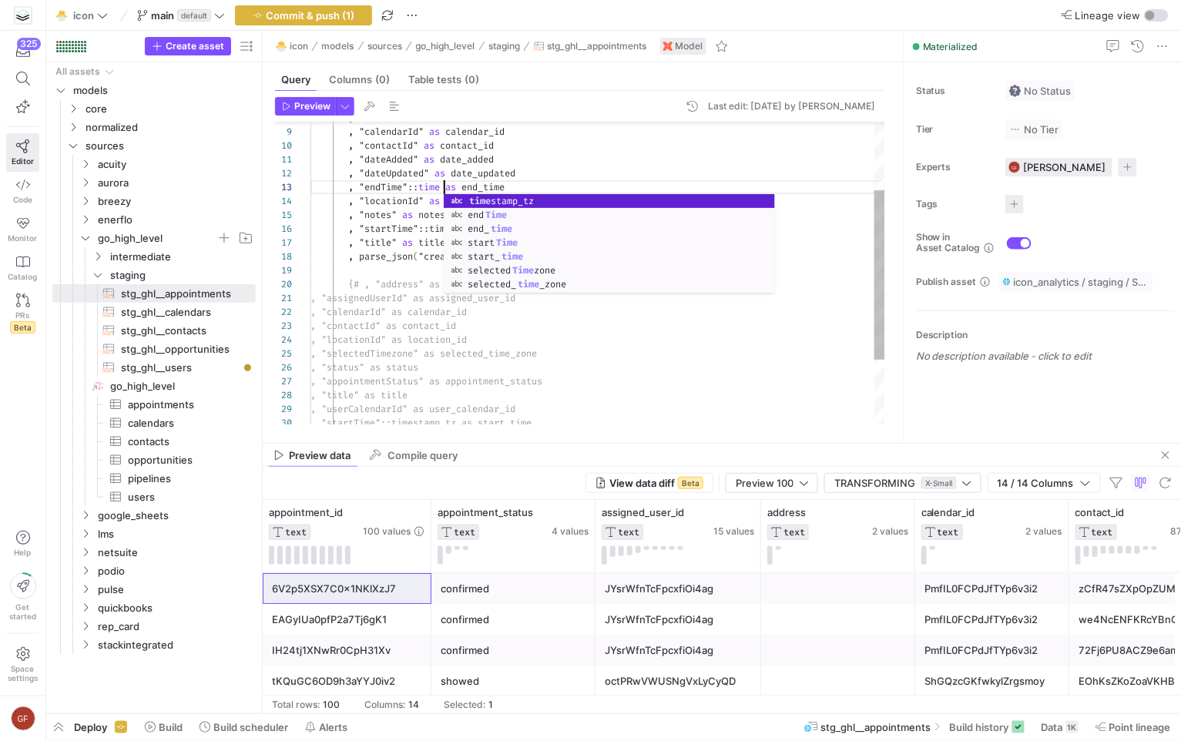
scroll to position [27, 177]
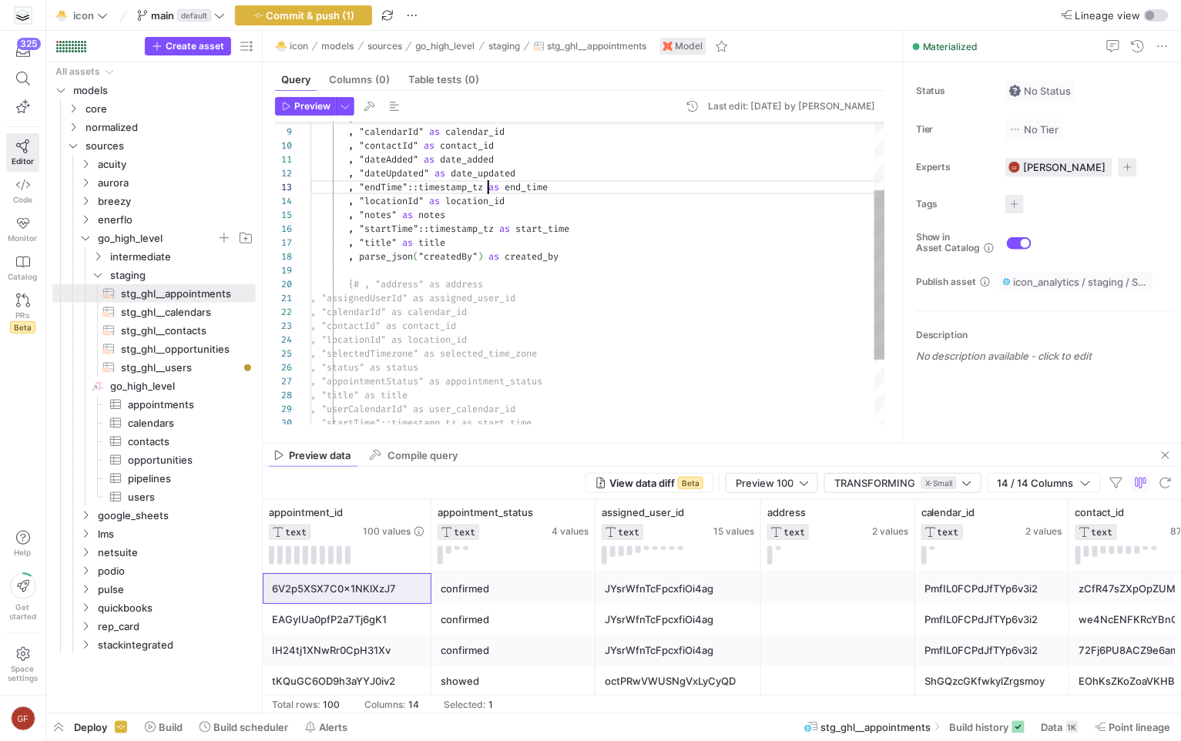
click at [423, 157] on div ", "title" as title , parse_json ( "createdBy" ) as created_by {# , "address" as…" at bounding box center [597, 271] width 575 height 539
click at [434, 169] on div ", "title" as title , parse_json ( "createdBy" ) as created_by {# , "address" as…" at bounding box center [597, 271] width 575 height 539
click at [534, 199] on div ", "title" as title , parse_json ( "createdBy" ) as created_by {# , "address" as…" at bounding box center [597, 271] width 575 height 539
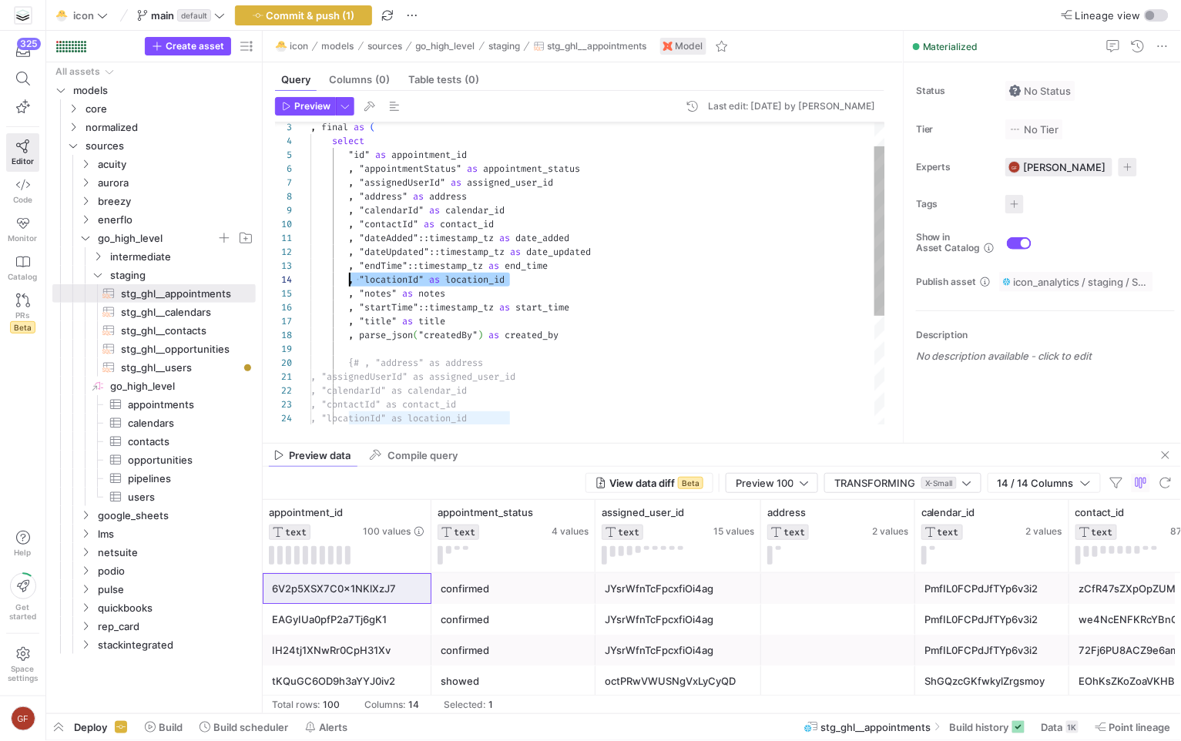
scroll to position [42, 39]
drag, startPoint x: 538, startPoint y: 276, endPoint x: 348, endPoint y: 282, distance: 189.5
click at [348, 282] on div ", "title" as title , parse_json ( "createdBy" ) as created_by {# , "address" as…" at bounding box center [597, 349] width 575 height 539
click at [521, 230] on div ", "title" as title , parse_json ( "createdBy" ) as created_by {# , "address" as…" at bounding box center [597, 349] width 575 height 539
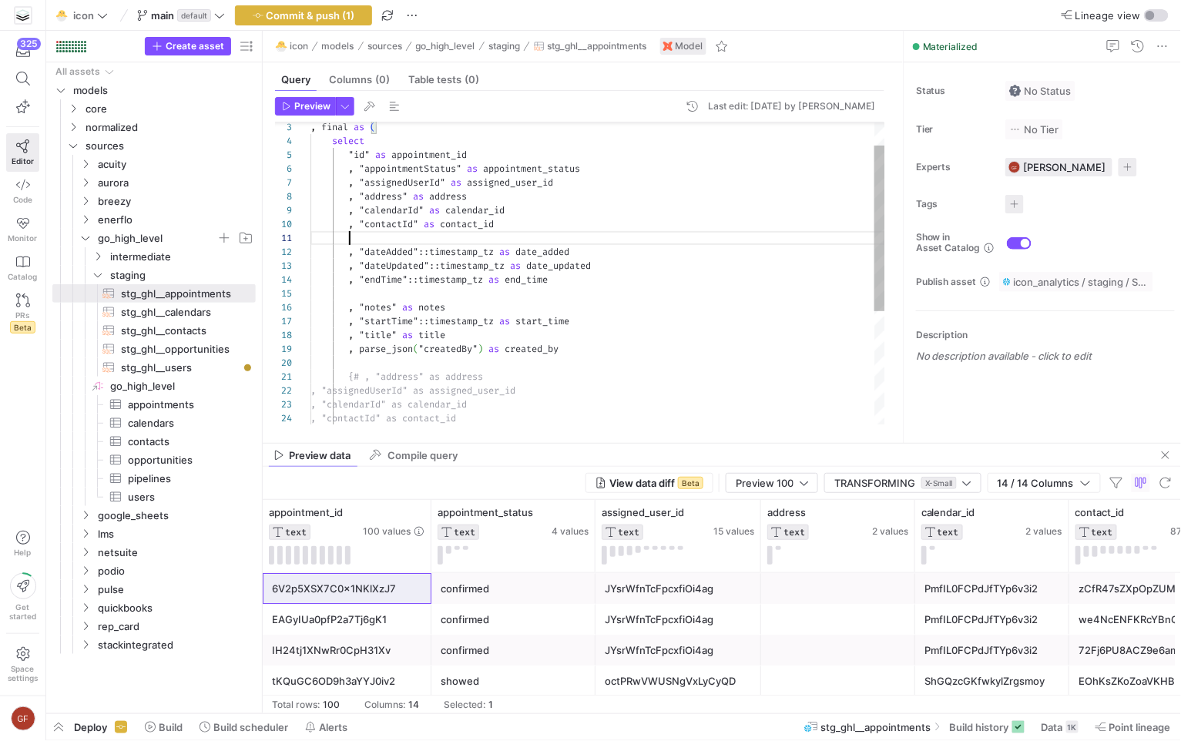
scroll to position [0, 199]
click at [437, 300] on div ", "title" as title , parse_json ( "createdBy" ) as created_by {# , "address" as…" at bounding box center [597, 356] width 575 height 553
click at [437, 294] on div ", "title" as title , parse_json ( "createdBy" ) as created_by {# , "address" as…" at bounding box center [597, 356] width 575 height 553
click at [464, 296] on div ", "title" as title , parse_json ( "createdBy" ) as created_by {# , "address" as…" at bounding box center [597, 349] width 575 height 539
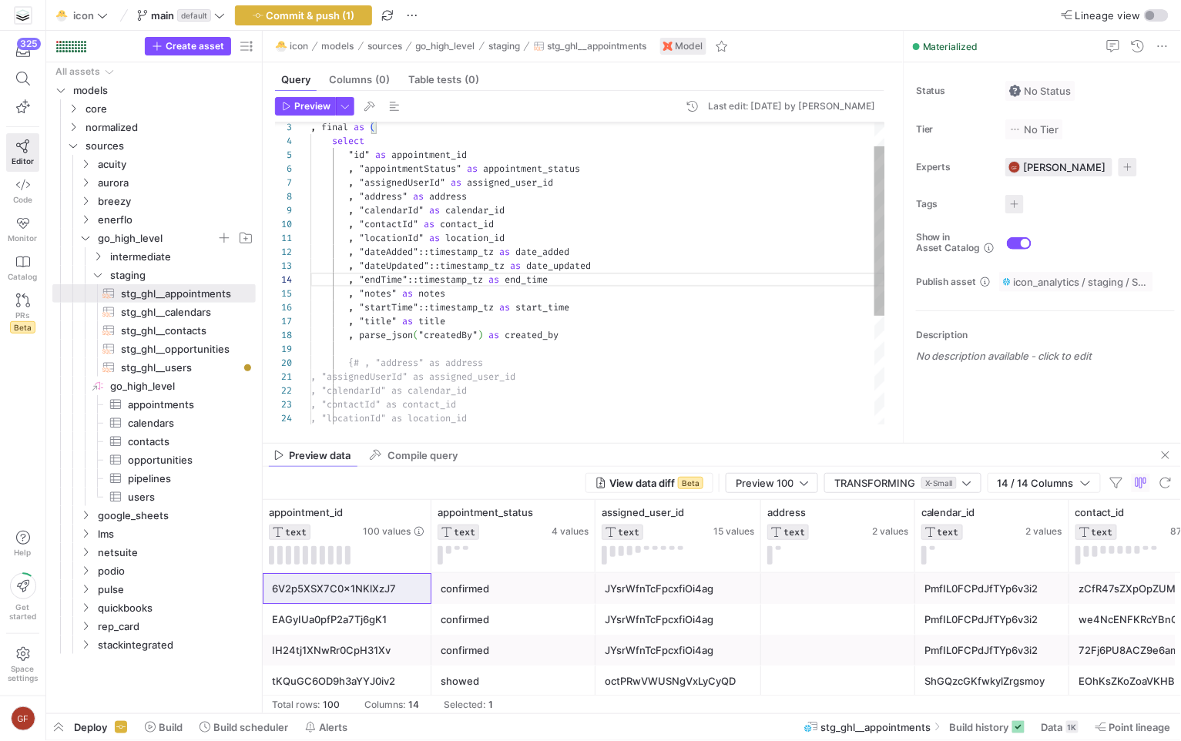
scroll to position [55, 139]
click at [464, 296] on div ", "title" as title , parse_json ( "createdBy" ) as created_by {# , "address" as…" at bounding box center [597, 349] width 575 height 539
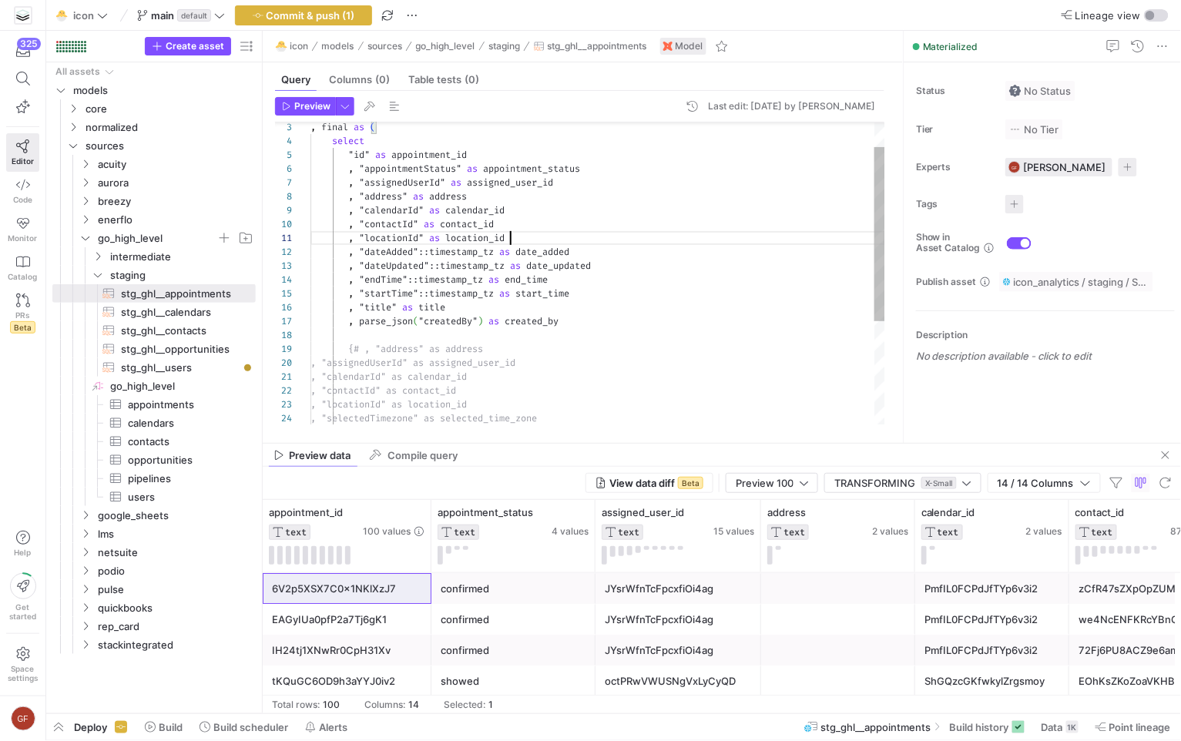
click at [549, 240] on div ", "title" as title , parse_json ( "createdBy" ) as created_by {# , "address" as…" at bounding box center [597, 342] width 575 height 525
click at [333, 253] on div ", "title" as title , parse_json ( "createdBy" ) as created_by {# , "address" as…" at bounding box center [597, 349] width 575 height 539
click at [416, 214] on div ", "title" as title , parse_json ( "createdBy" ) as created_by {# , "address" as…" at bounding box center [597, 349] width 575 height 539
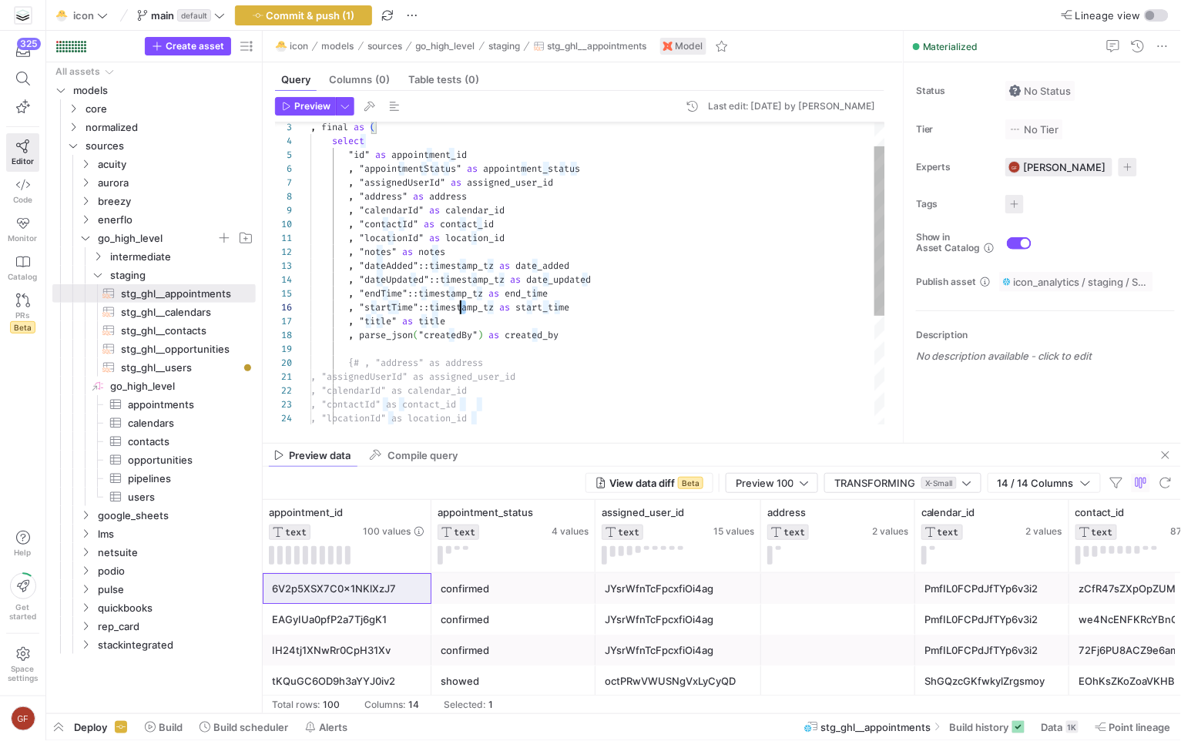
drag, startPoint x: 465, startPoint y: 313, endPoint x: 427, endPoint y: 314, distance: 37.8
click at [427, 314] on div ", "title" as title , parse_json ( "createdBy" ) as created_by {# , "address" as…" at bounding box center [597, 349] width 575 height 539
drag, startPoint x: 457, startPoint y: 320, endPoint x: 349, endPoint y: 320, distance: 107.8
click at [349, 320] on div ", "title" as title , parse_json ( "createdBy" ) as created_by {# , "address" as…" at bounding box center [597, 349] width 575 height 539
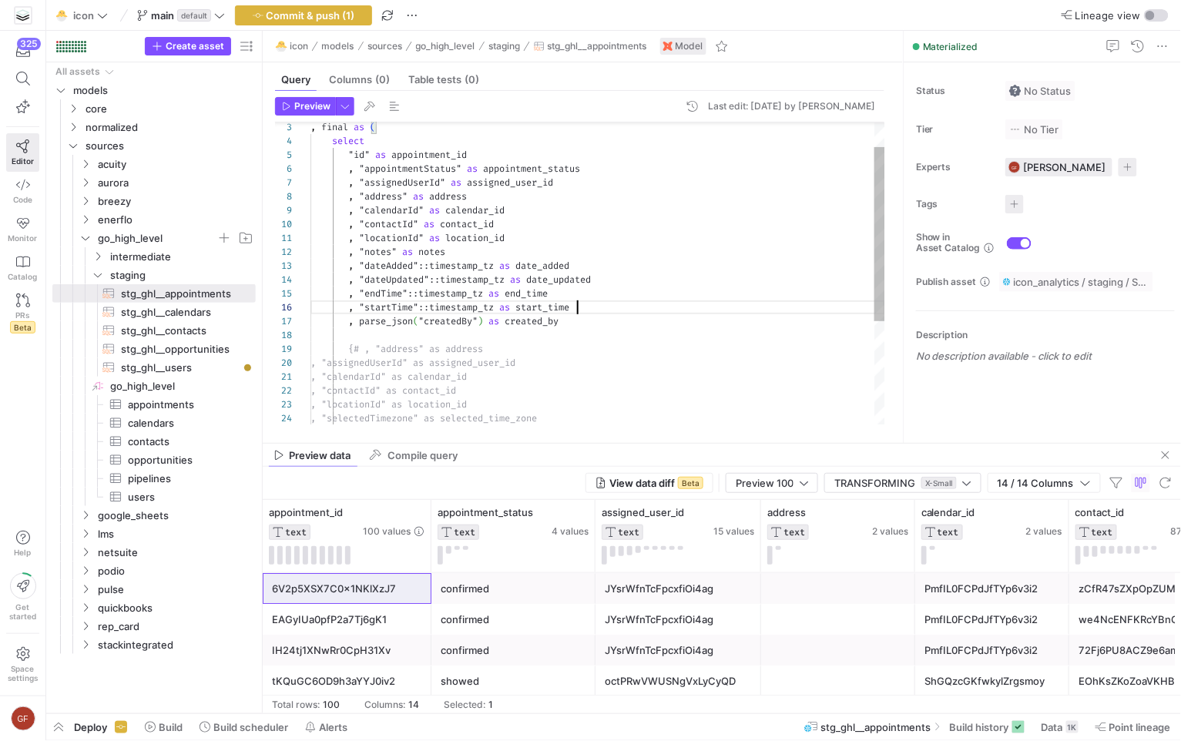
scroll to position [14, 139]
click at [476, 250] on div ", parse_json ( "createdBy" ) as created_by {# , "address" as address , "assigne…" at bounding box center [597, 342] width 575 height 525
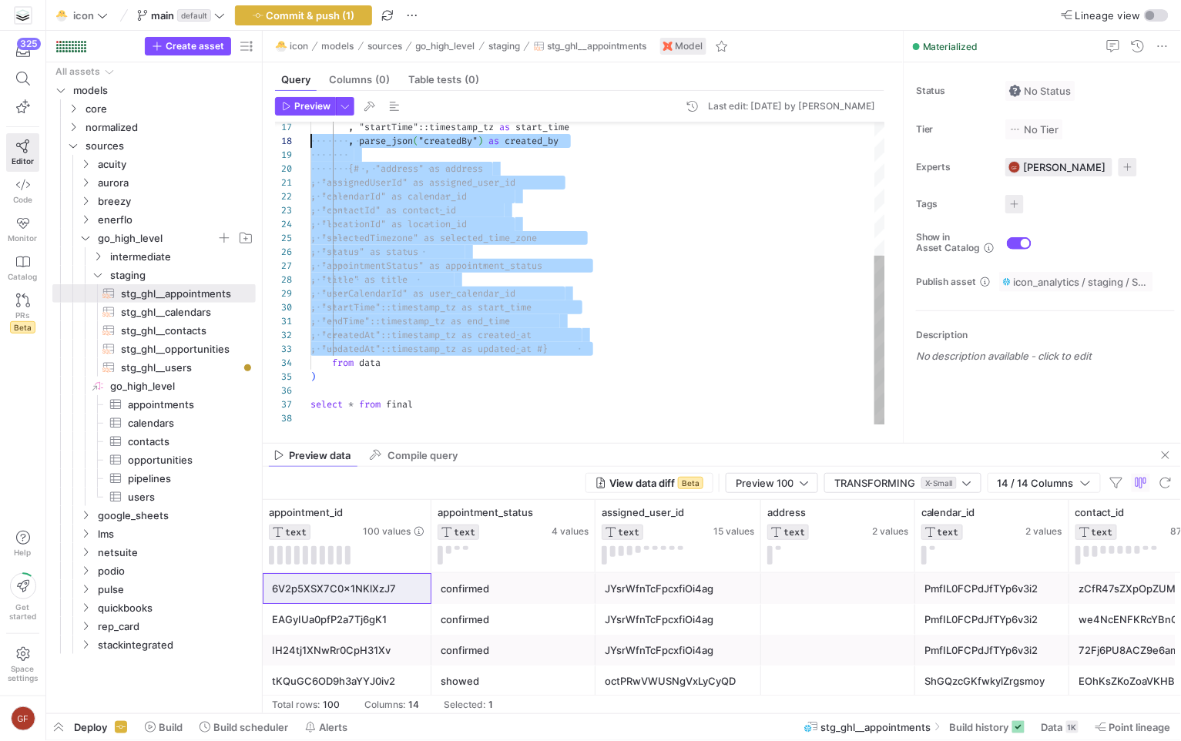
scroll to position [124, 0]
drag, startPoint x: 632, startPoint y: 343, endPoint x: 259, endPoint y: 172, distance: 410.4
click at [310, 172] on div ", parse_json ( "createdBy" ) as created_by {# , "address" as address , "assigne…" at bounding box center [597, 155] width 575 height 539
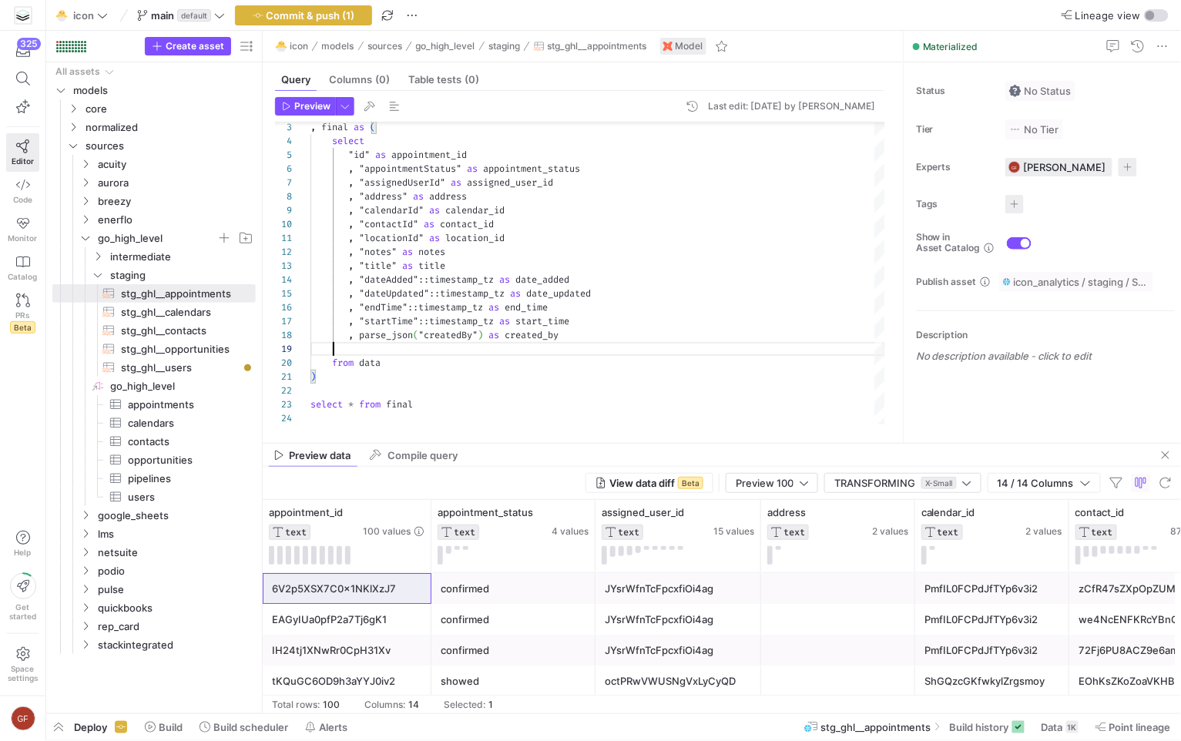
scroll to position [111, 0]
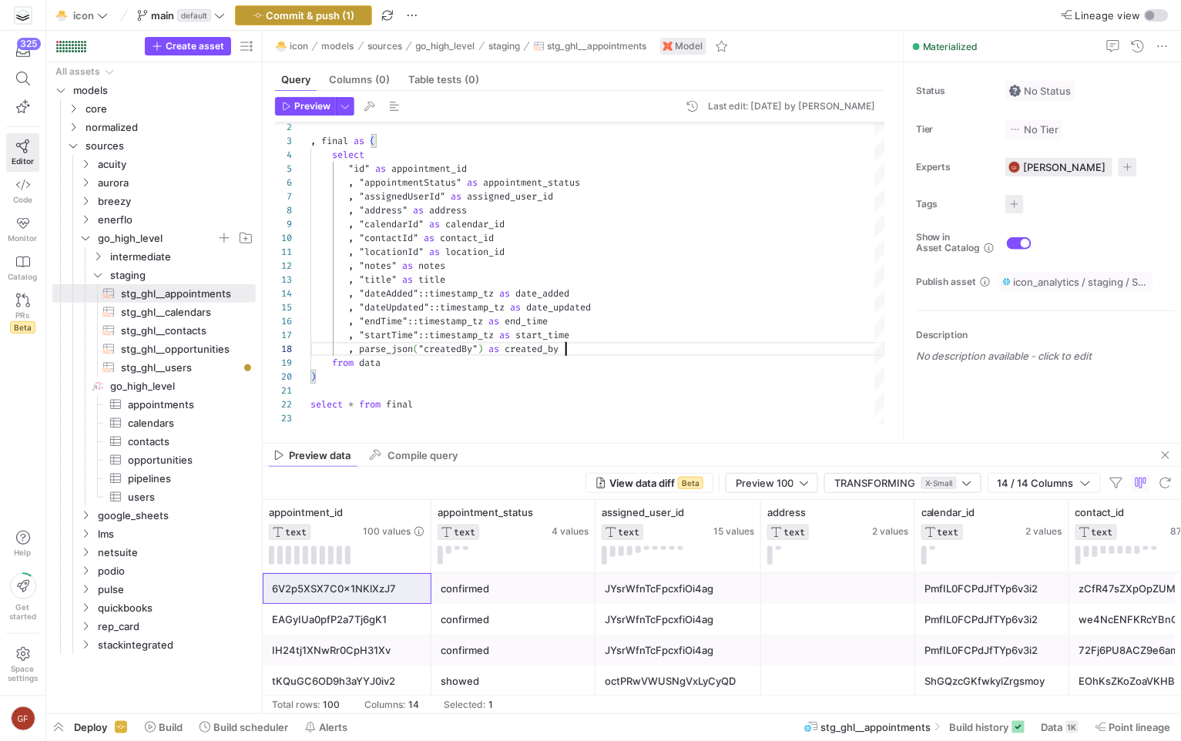
type textarea ", "locationId" as location_id , "notes" as notes , "title" as title , "dateAdde…"
click at [308, 8] on span "button" at bounding box center [304, 15] width 136 height 18
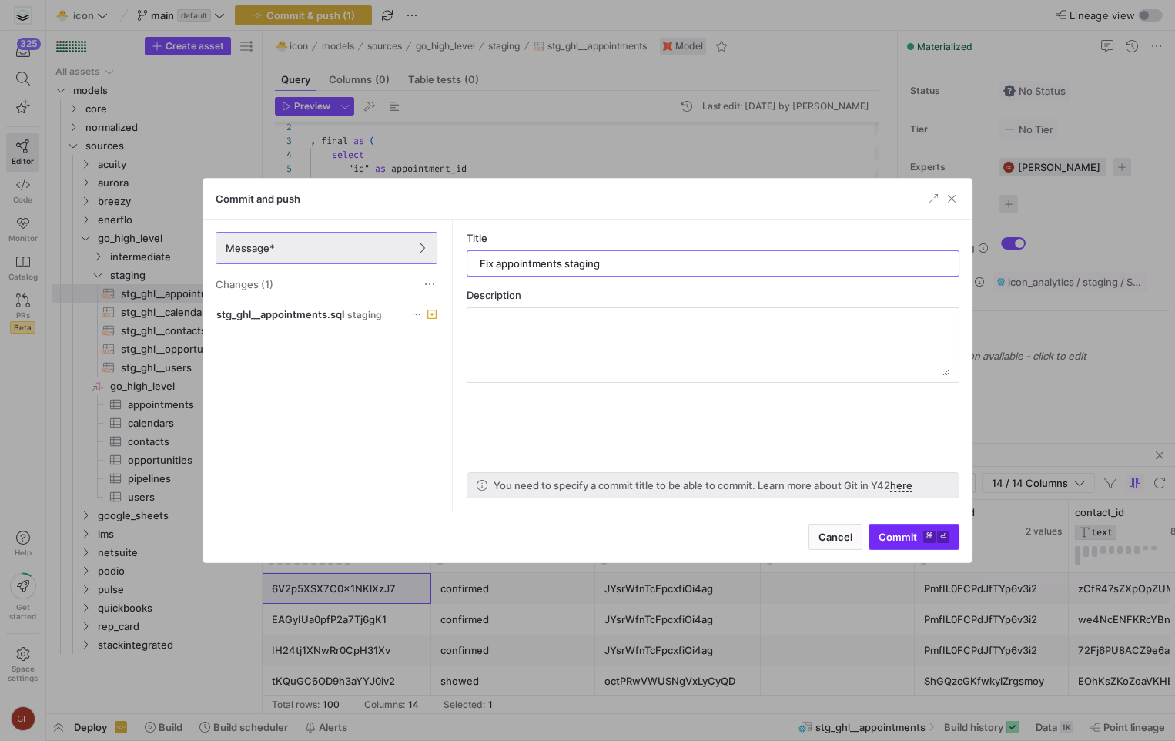
type input "Fix appointments staging"
click at [915, 544] on span "submit" at bounding box center [914, 536] width 89 height 25
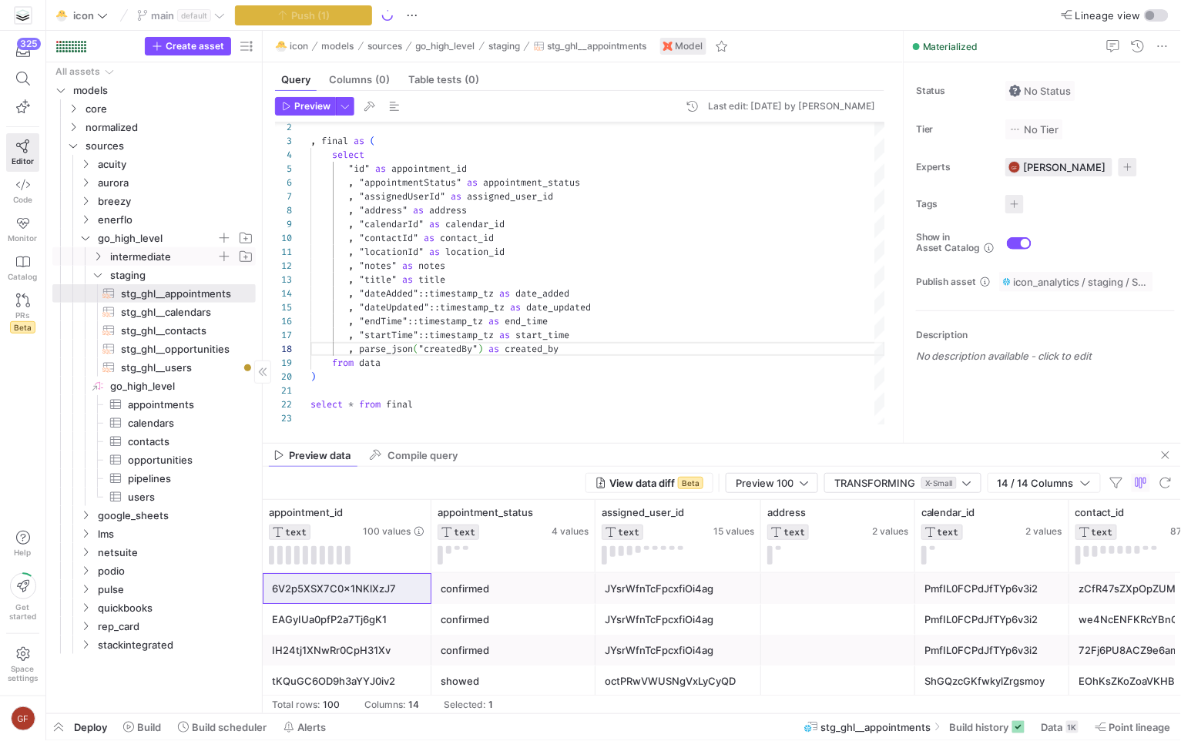
click at [108, 253] on span "intermediate" at bounding box center [172, 256] width 165 height 17
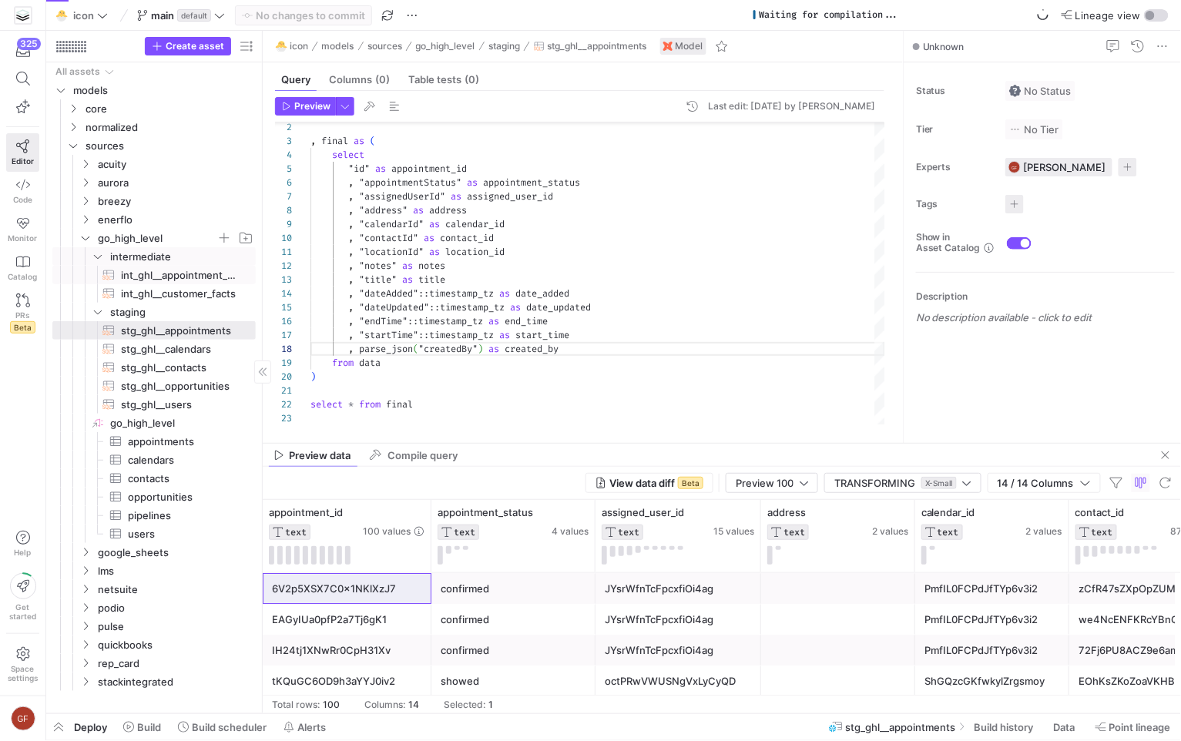
click at [137, 270] on span "int_ghl__appointment_facts​​​​​​​​​​" at bounding box center [179, 275] width 117 height 18
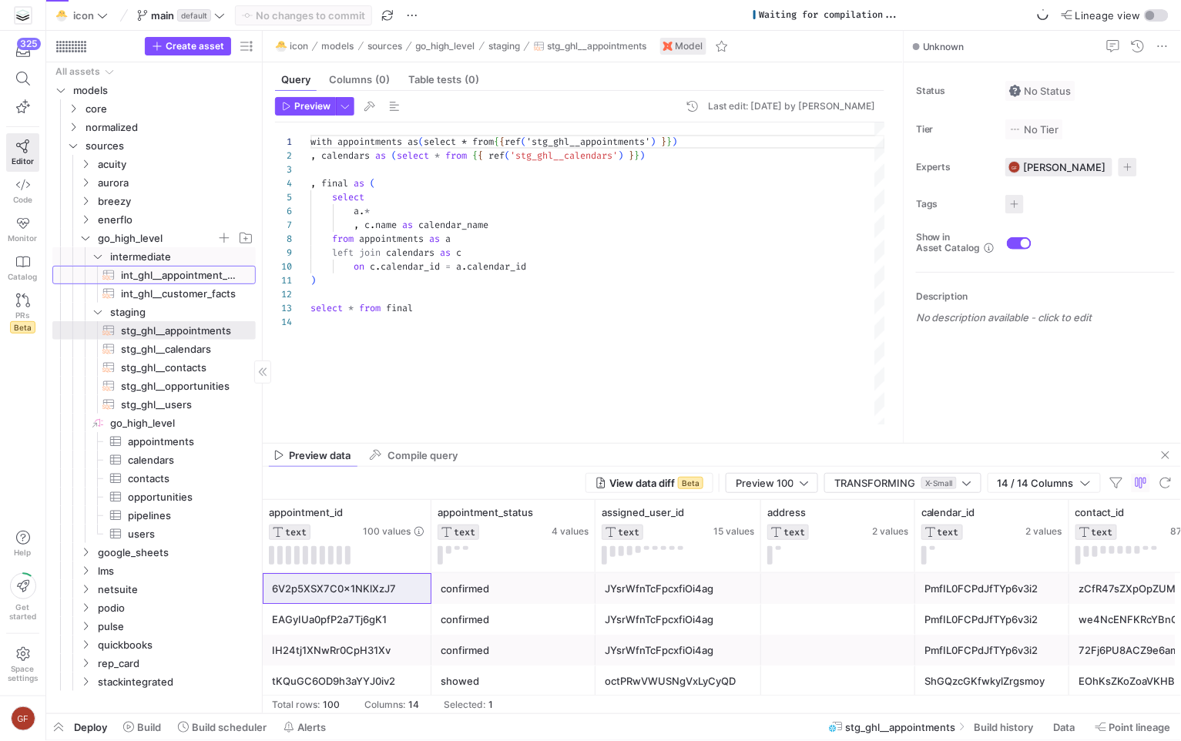
scroll to position [139, 0]
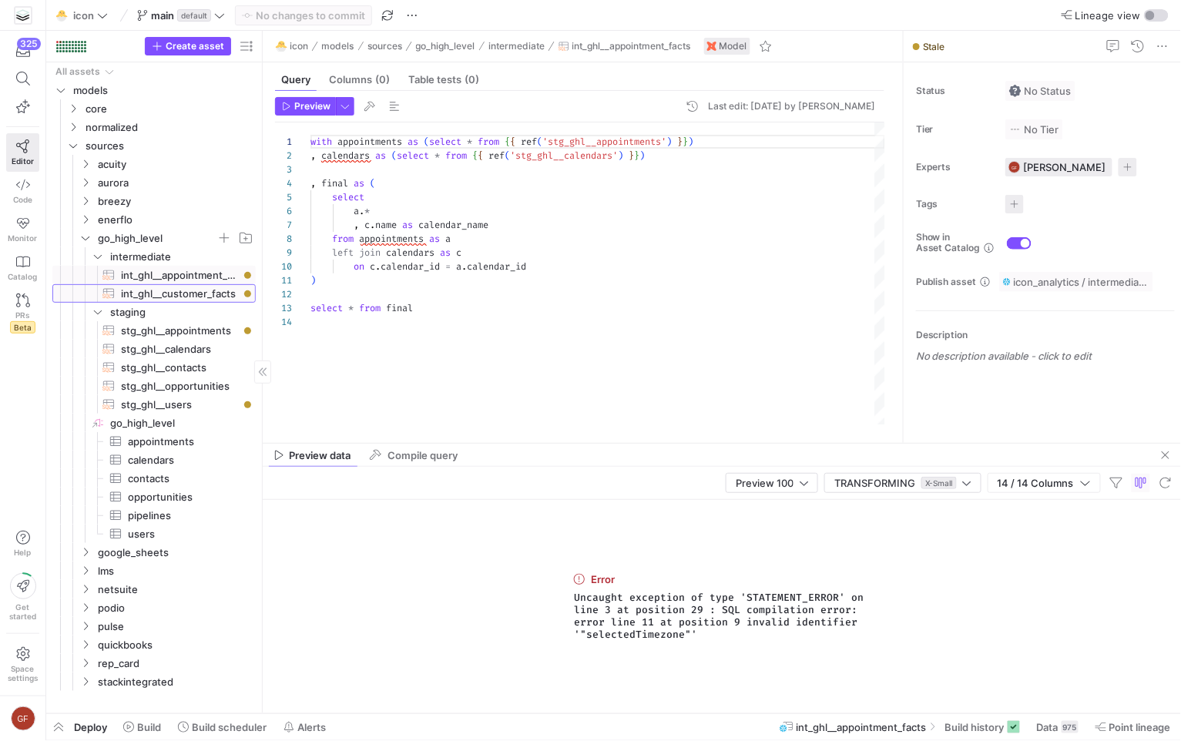
click at [136, 288] on span "int_ghl__customer_facts​​​​​​​​​​" at bounding box center [179, 294] width 117 height 18
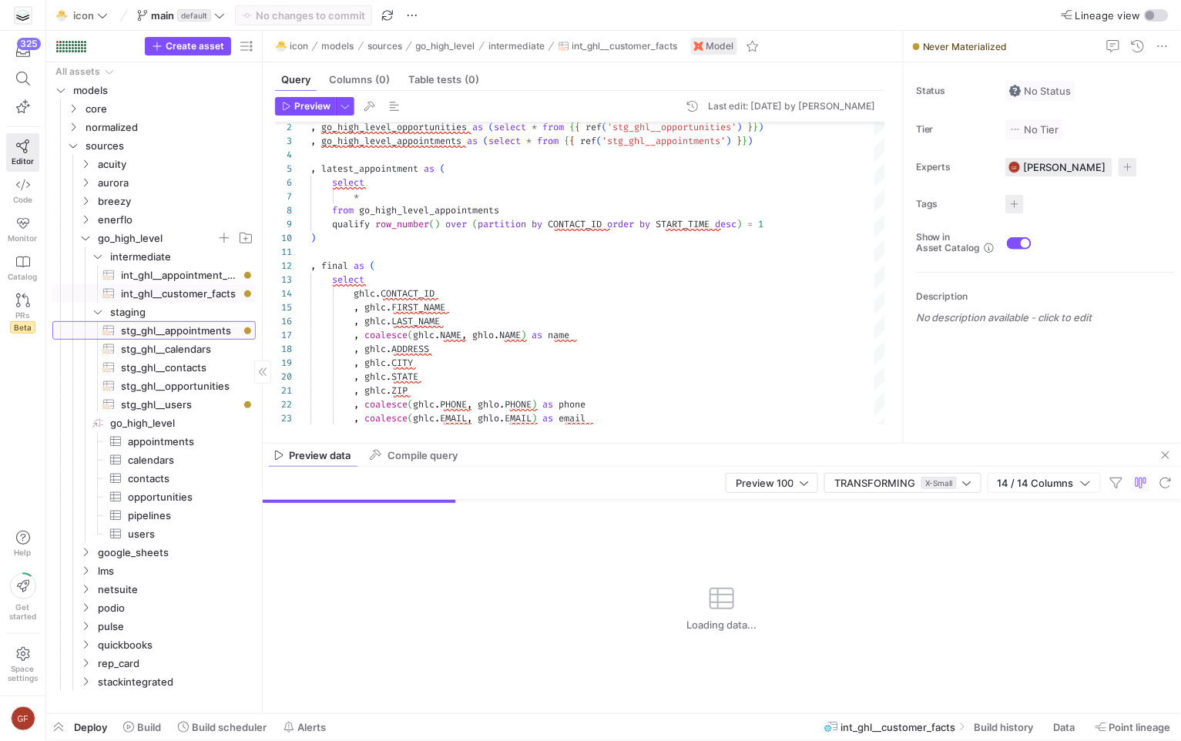
click at [141, 334] on span "stg_ghl__appointments​​​​​​​​​​" at bounding box center [179, 331] width 117 height 18
type textarea "with data as (select * from {{ source('go_high_level', 'appointments') }}) , fi…"
